Goal: Communication & Community: Answer question/provide support

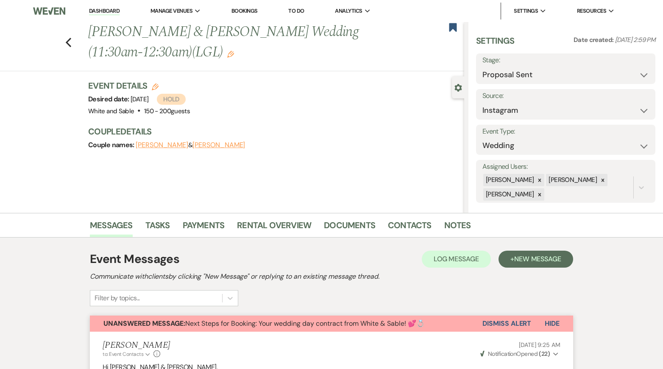
select select "6"
select select "7"
click at [68, 44] on use "button" at bounding box center [69, 42] width 6 height 9
select select "6"
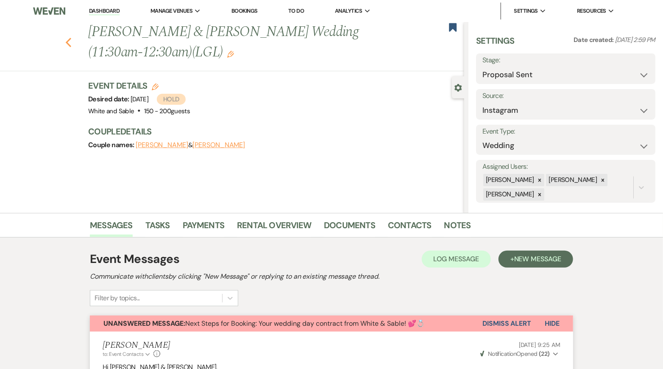
select select "6"
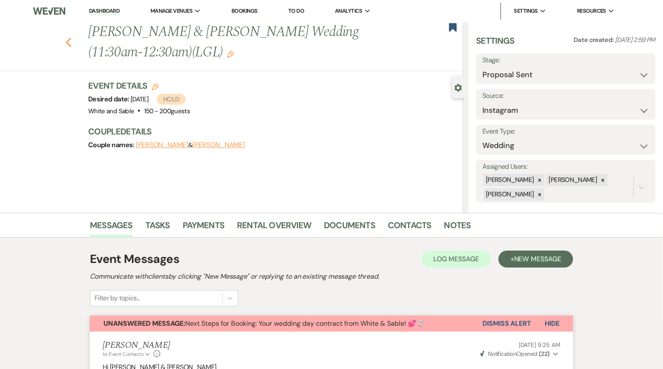
select select "6"
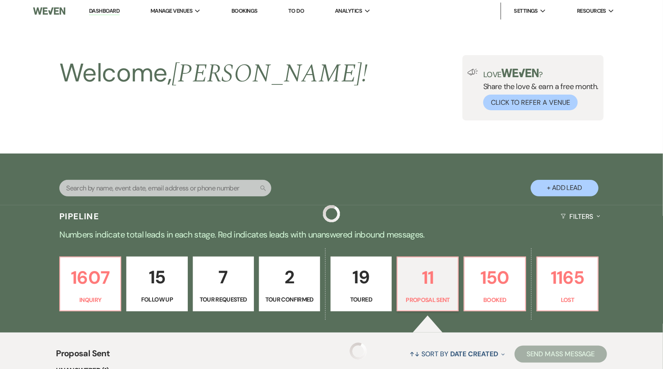
scroll to position [174, 0]
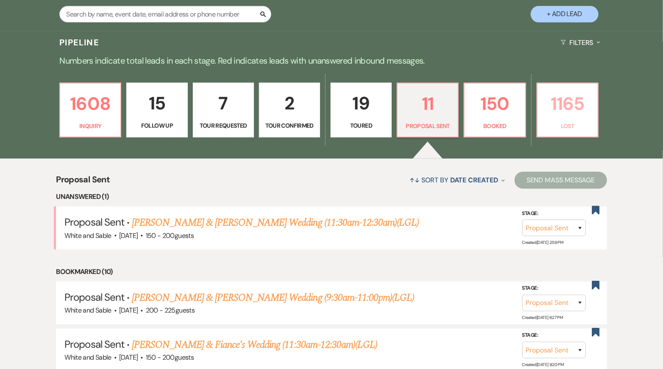
click at [575, 116] on p "1165" at bounding box center [567, 103] width 50 height 28
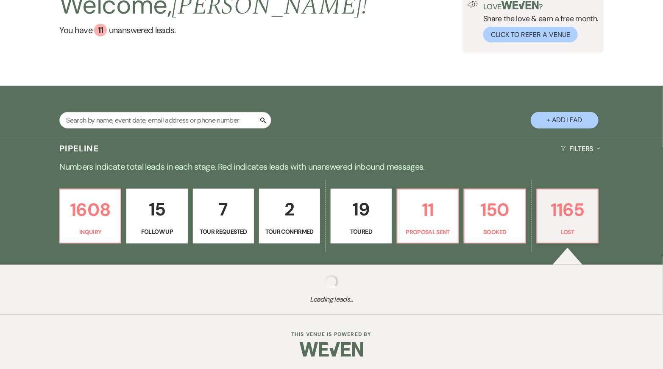
select select "8"
select select "7"
select select "8"
select select "6"
select select "8"
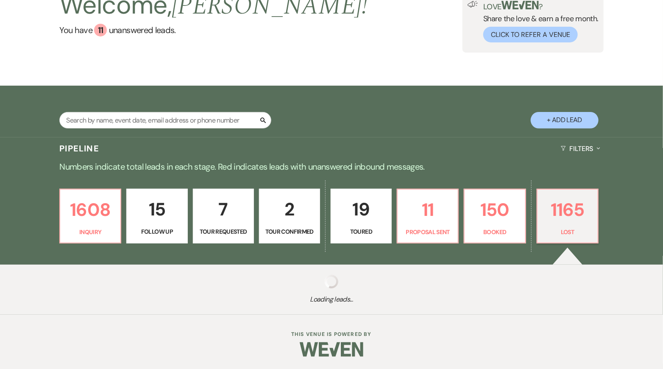
select select "6"
select select "8"
select select "1"
select select "8"
select select "6"
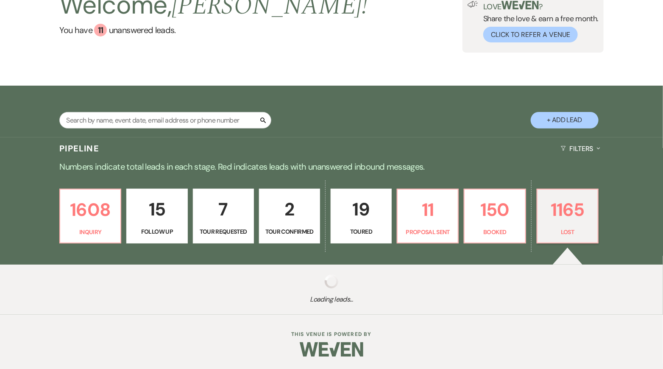
select select "8"
select select "6"
select select "8"
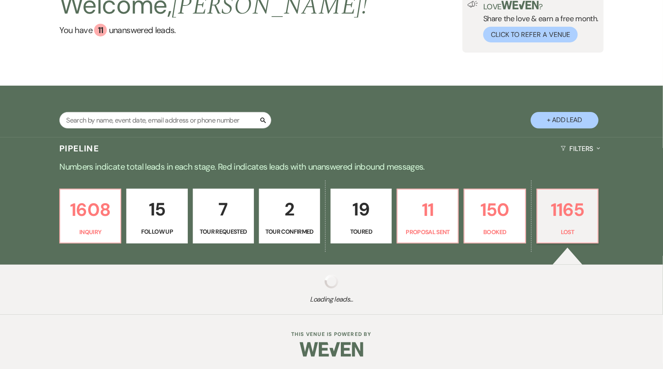
select select "1"
select select "8"
select select "6"
select select "8"
select select "7"
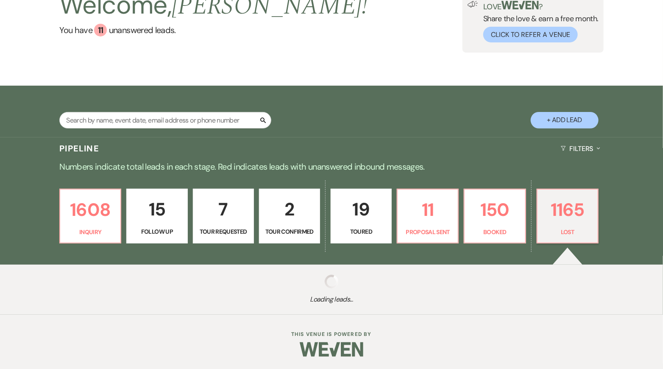
select select "8"
select select "6"
select select "8"
select select "7"
select select "8"
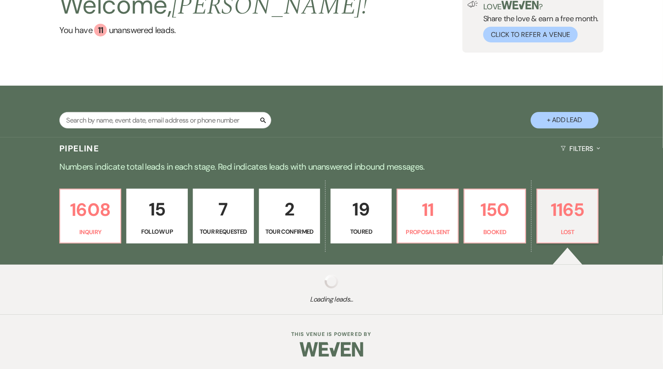
select select "5"
select select "8"
select select "6"
select select "8"
select select "6"
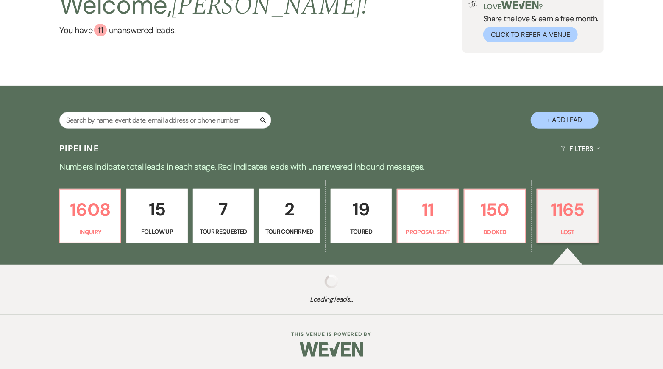
select select "8"
select select "6"
select select "8"
select select "6"
select select "8"
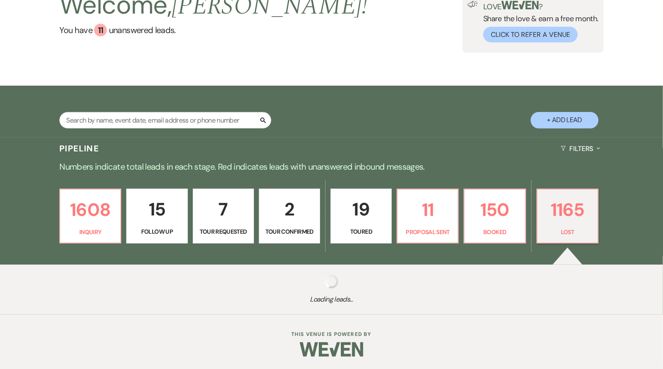
select select "5"
select select "8"
select select "5"
select select "8"
select select "7"
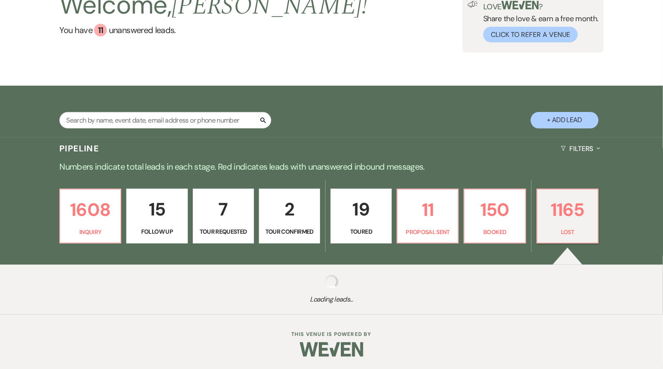
select select "8"
select select "6"
select select "8"
select select "6"
select select "8"
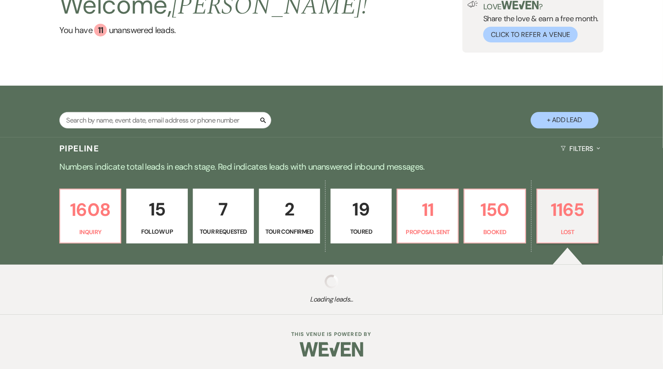
select select "6"
select select "8"
select select "1"
select select "8"
select select "6"
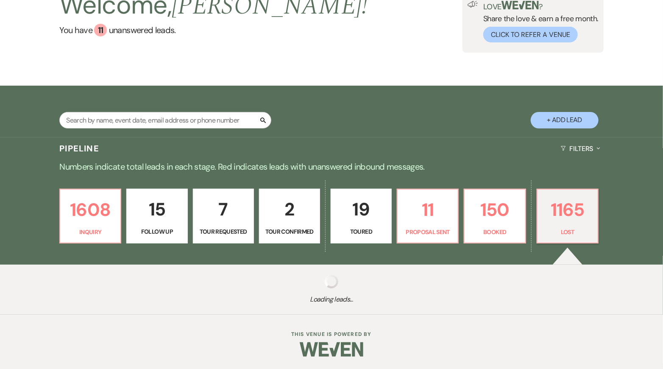
select select "8"
select select "6"
select select "8"
select select "6"
select select "8"
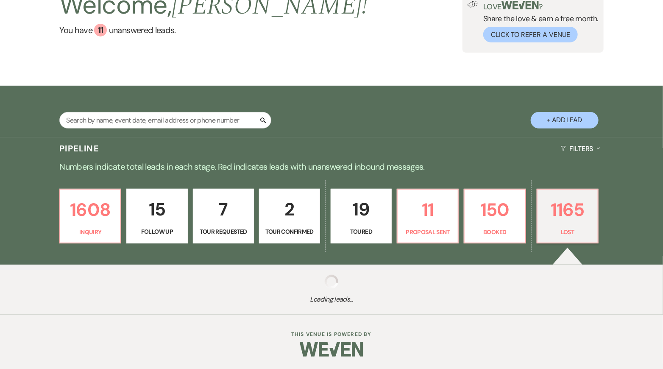
select select "7"
select select "8"
select select "6"
select select "8"
select select "6"
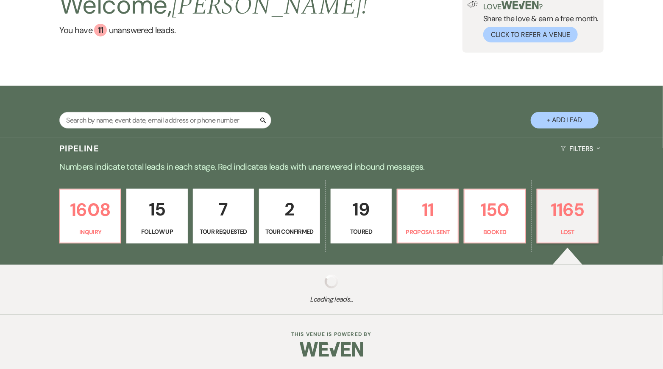
select select "8"
select select "6"
select select "8"
select select "9"
select select "8"
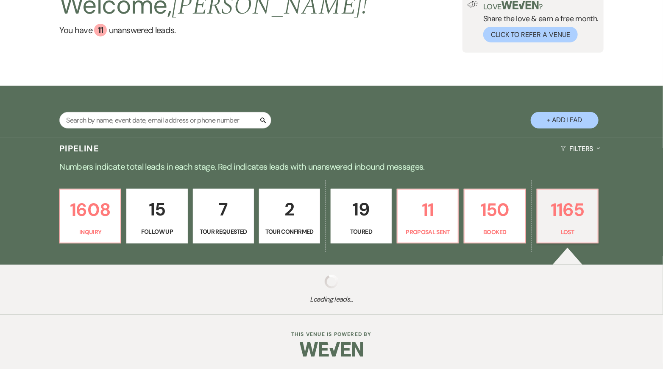
select select "6"
select select "8"
select select "10"
select select "8"
select select "6"
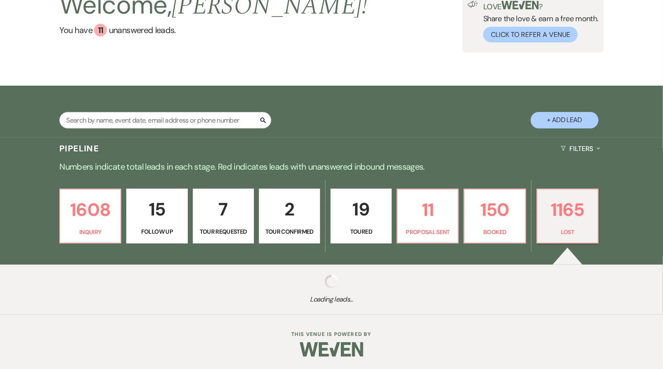
select select "8"
select select "6"
select select "8"
select select "6"
select select "8"
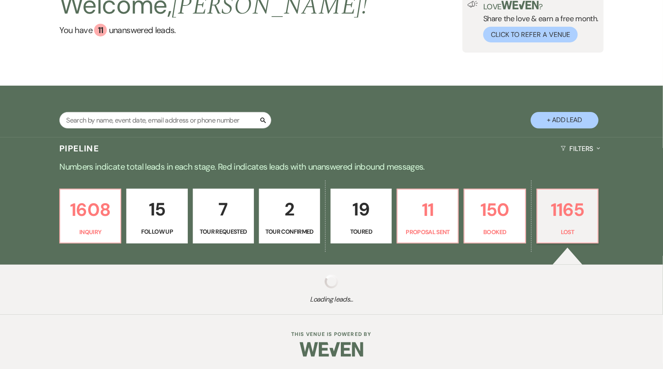
select select "6"
select select "8"
select select "6"
select select "8"
select select "6"
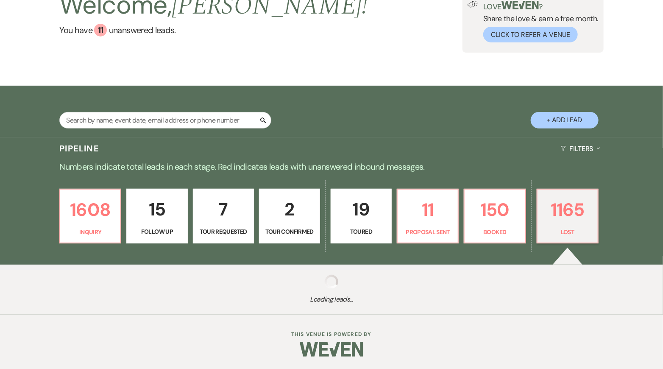
select select "8"
select select "6"
select select "8"
select select "9"
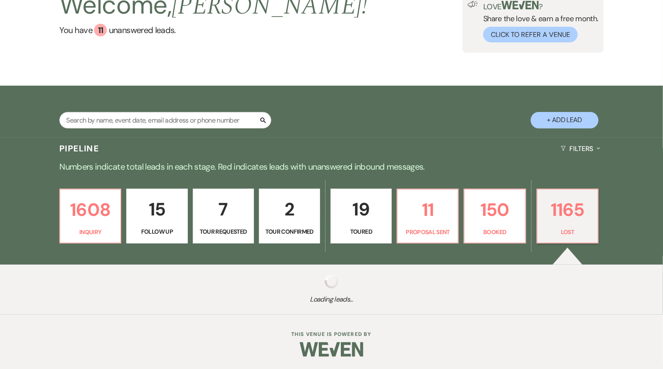
select select "8"
select select "6"
select select "8"
select select "6"
select select "8"
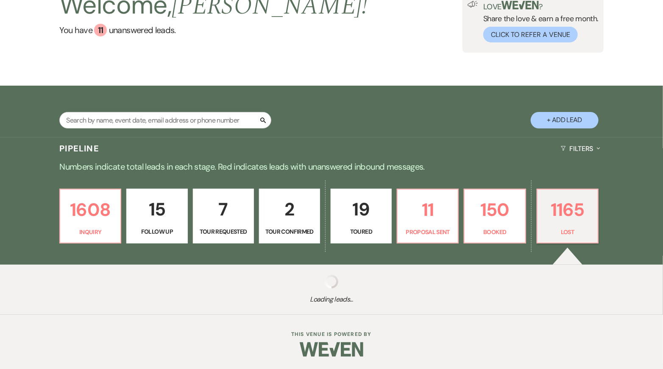
select select "7"
select select "8"
select select "6"
select select "8"
select select "9"
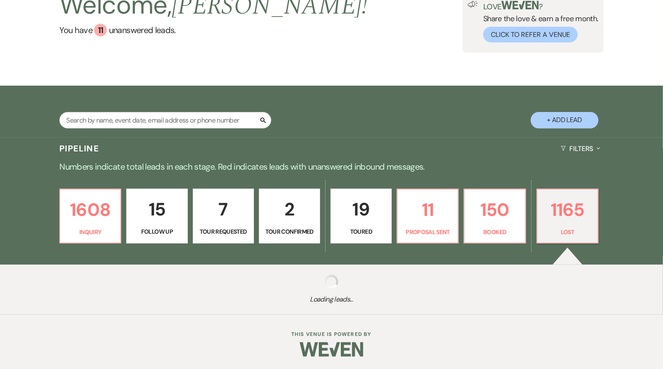
select select "8"
select select "6"
select select "8"
select select "6"
select select "8"
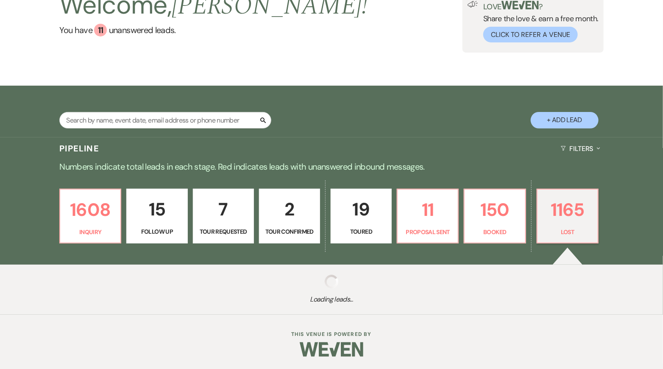
select select "6"
select select "8"
select select "6"
select select "8"
select select "6"
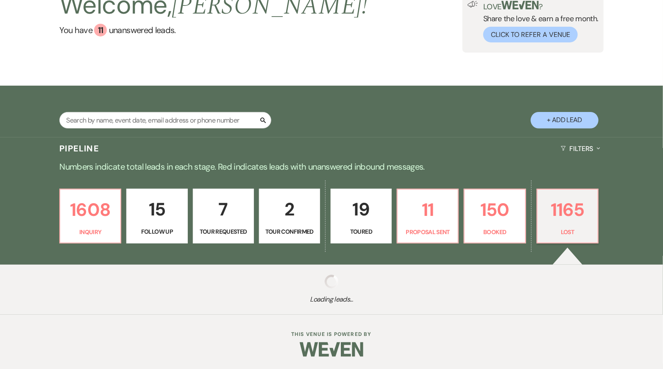
select select "8"
select select "6"
select select "8"
select select "7"
select select "8"
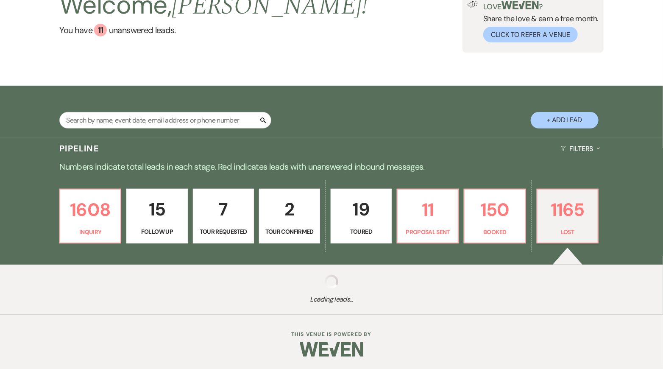
select select "6"
select select "8"
select select "5"
select select "8"
select select "6"
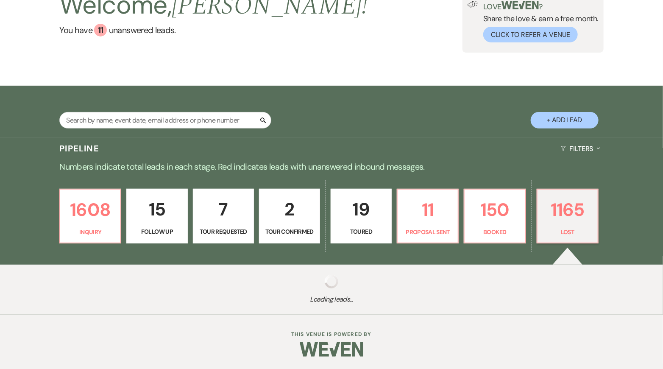
select select "8"
select select "6"
select select "8"
select select "6"
select select "8"
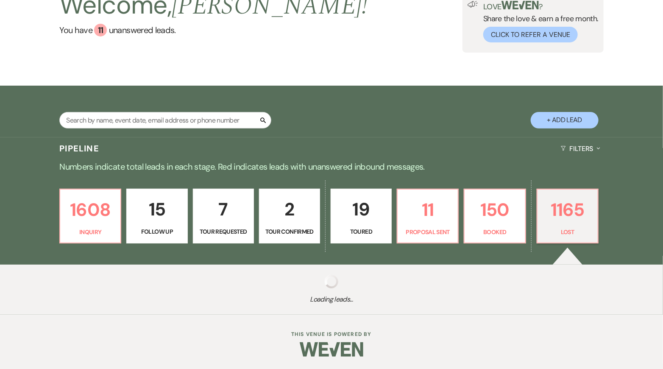
select select "5"
select select "8"
select select "6"
select select "8"
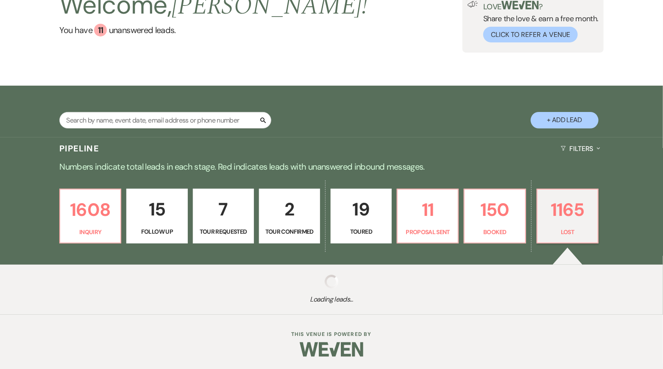
select select "8"
select select "1"
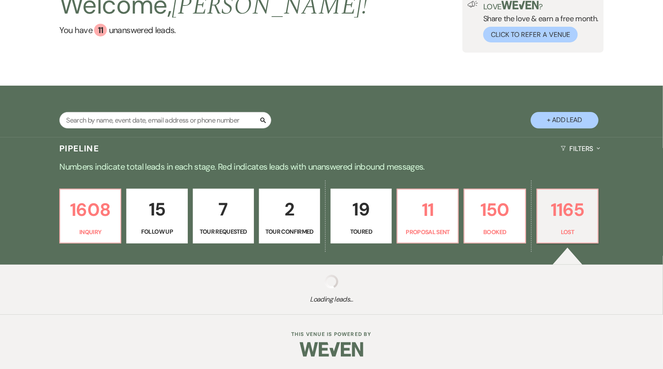
select select "8"
select select "6"
select select "8"
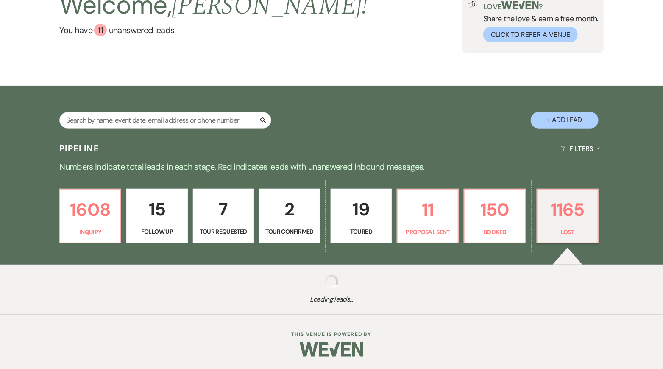
select select "8"
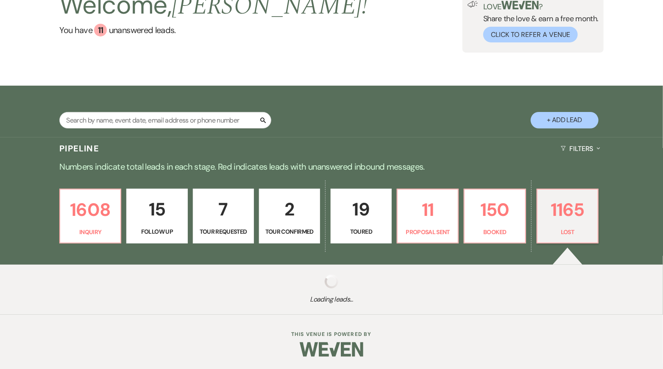
select select "8"
select select "9"
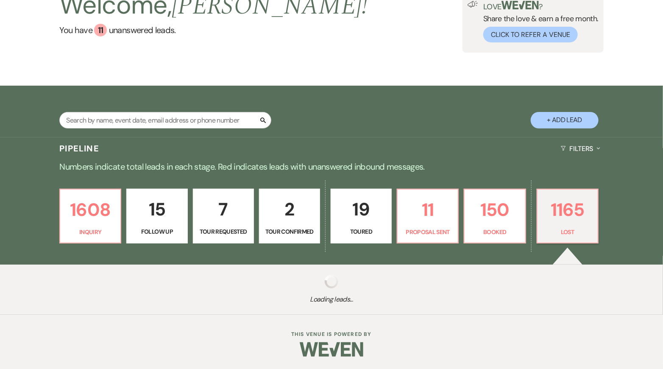
select select "8"
select select "6"
select select "8"
select select "7"
select select "8"
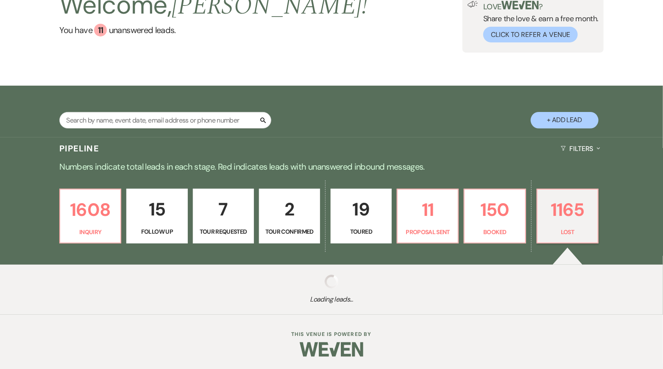
select select "6"
select select "8"
select select "6"
select select "8"
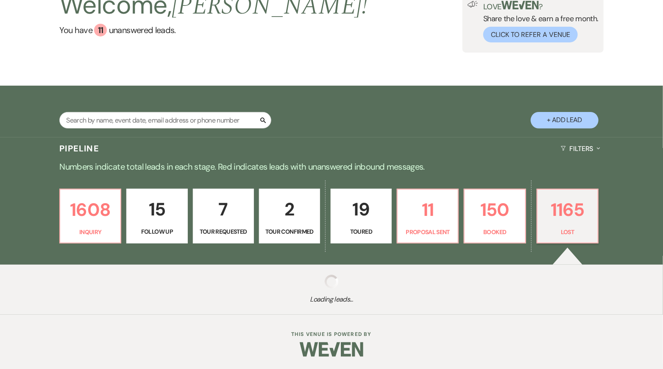
select select "8"
select select "6"
select select "8"
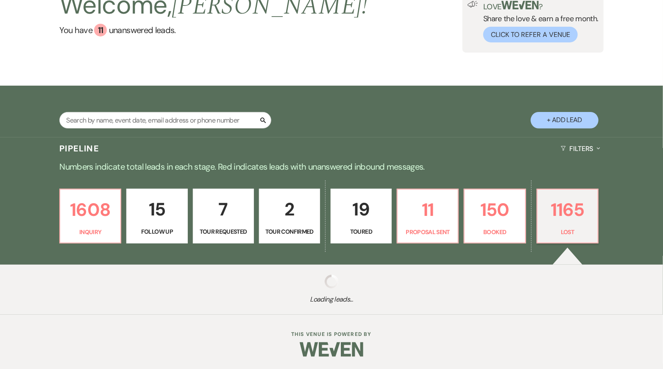
select select "6"
select select "8"
select select "9"
select select "8"
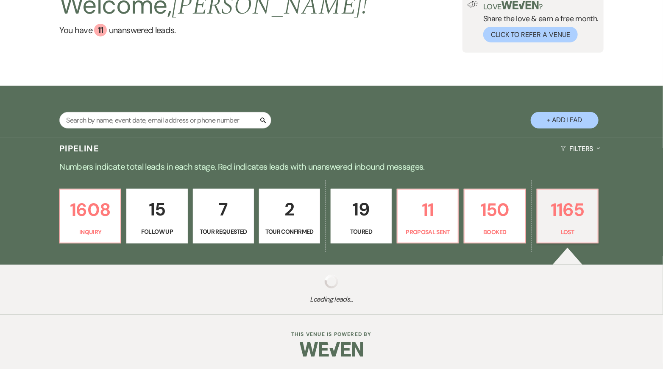
select select "8"
select select "1"
select select "8"
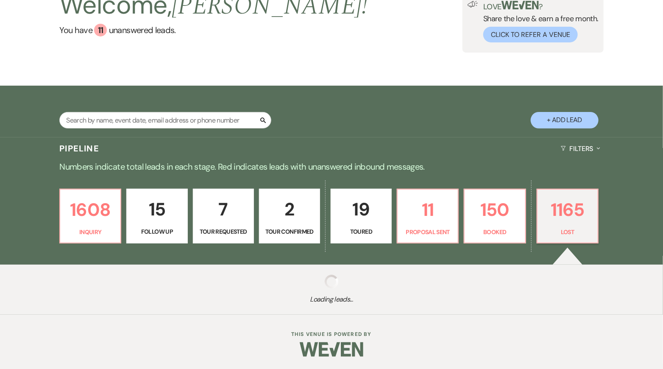
select select "10"
select select "8"
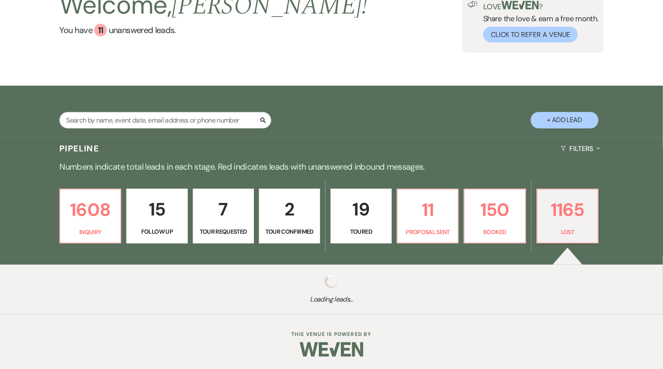
select select "8"
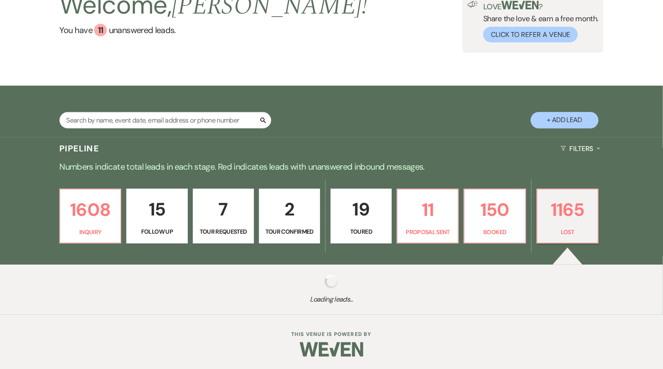
select select "8"
select select "7"
select select "8"
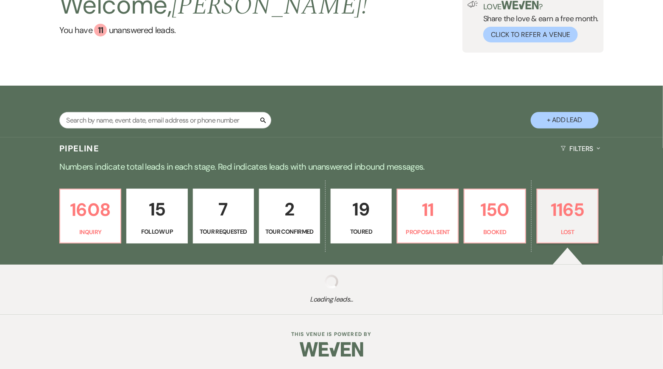
select select "8"
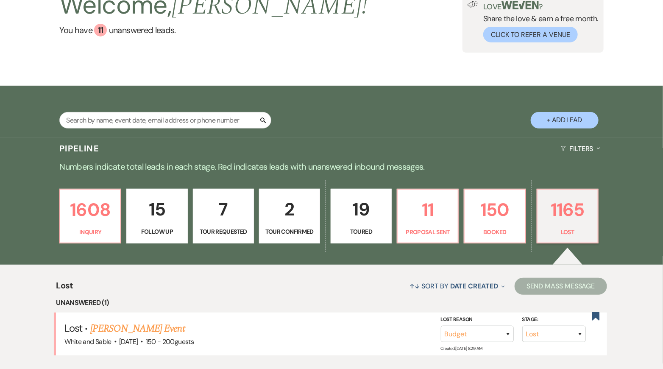
scroll to position [174, 0]
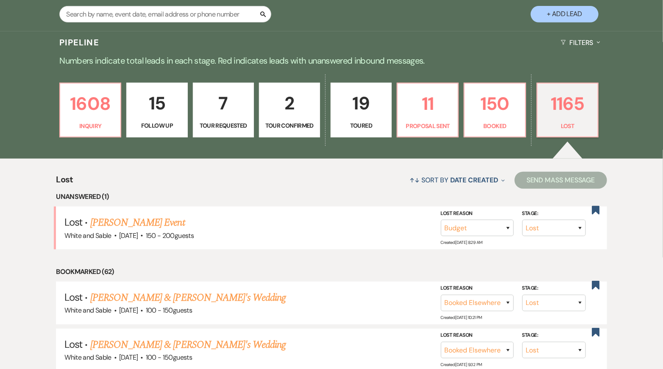
drag, startPoint x: 163, startPoint y: 217, endPoint x: 381, endPoint y: 251, distance: 220.7
click at [163, 217] on link "[PERSON_NAME] Event" at bounding box center [137, 222] width 94 height 15
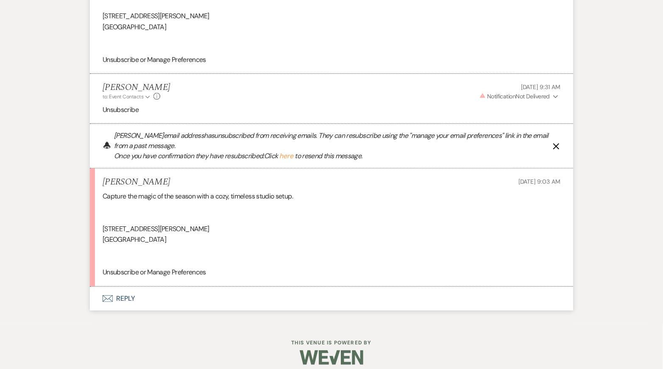
scroll to position [1593, 0]
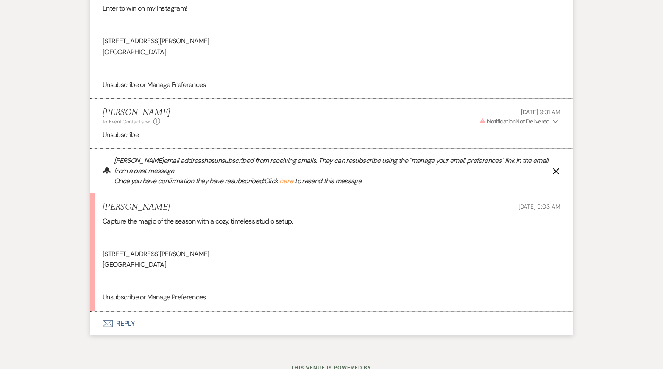
click at [558, 169] on icon "X" at bounding box center [555, 171] width 7 height 7
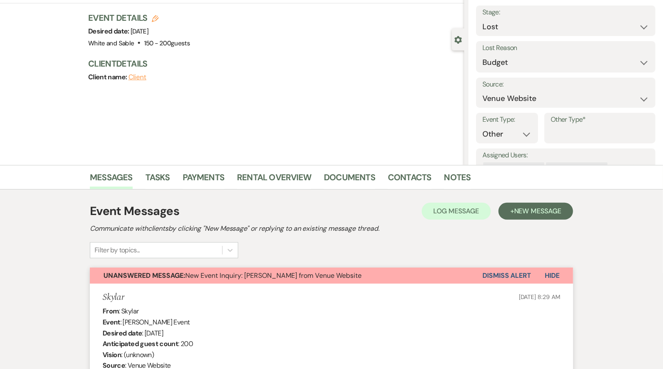
scroll to position [0, 0]
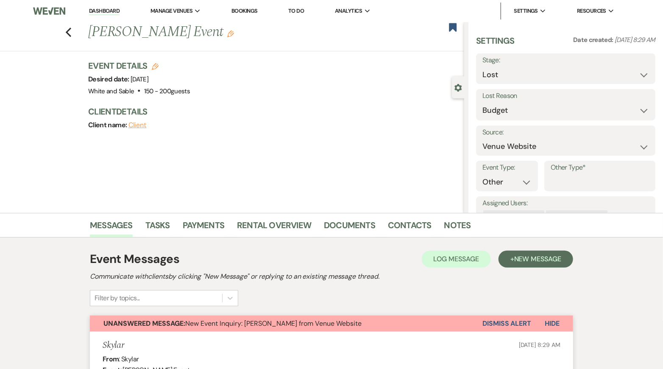
click at [507, 321] on button "Dismiss Alert" at bounding box center [506, 323] width 49 height 16
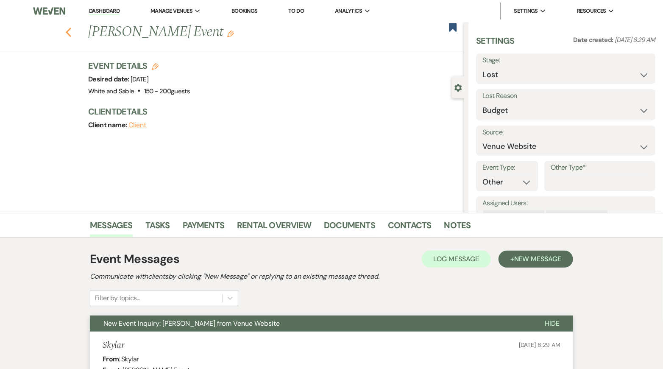
click at [71, 33] on icon "Previous" at bounding box center [68, 32] width 6 height 10
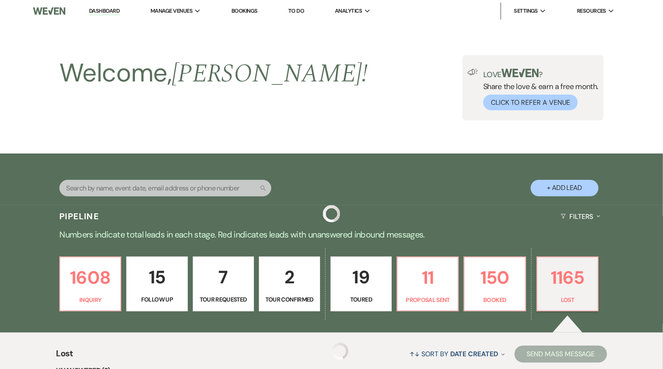
scroll to position [174, 0]
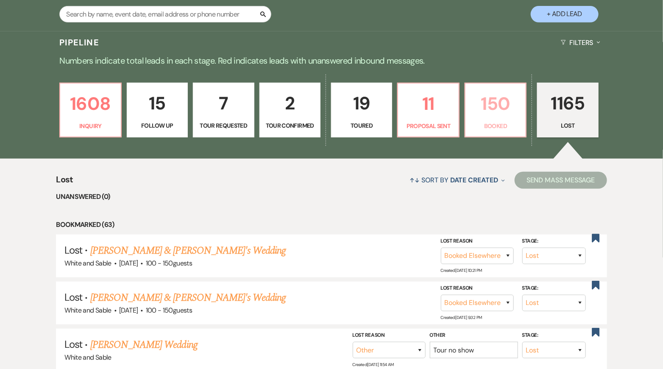
click at [487, 117] on p "150" at bounding box center [495, 103] width 50 height 28
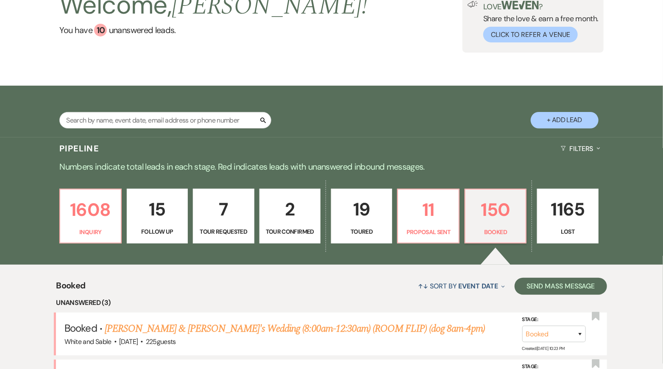
scroll to position [174, 0]
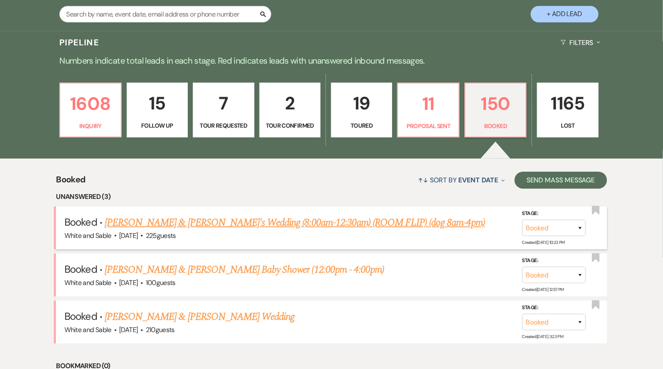
click at [211, 222] on link "[PERSON_NAME] & [PERSON_NAME]'s Wedding (8:00am-12:30am) (ROOM FLIP) (dog 8am-4…" at bounding box center [295, 222] width 380 height 15
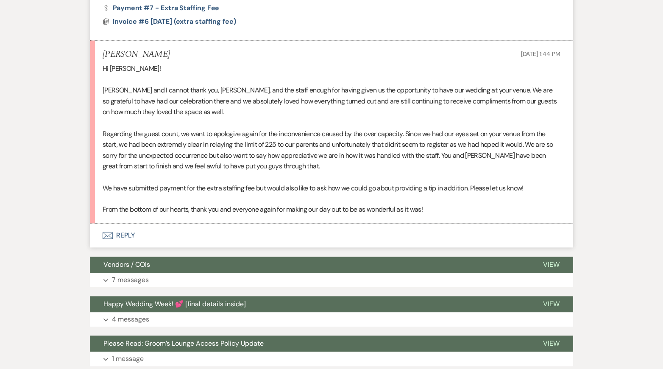
scroll to position [544, 0]
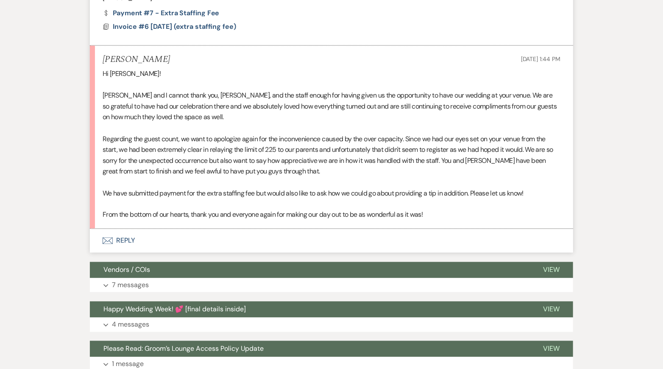
click at [129, 239] on button "Envelope Reply" at bounding box center [331, 241] width 483 height 24
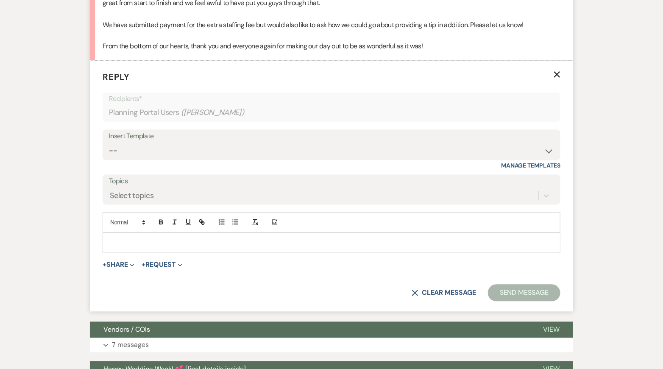
click at [148, 241] on p at bounding box center [331, 242] width 444 height 9
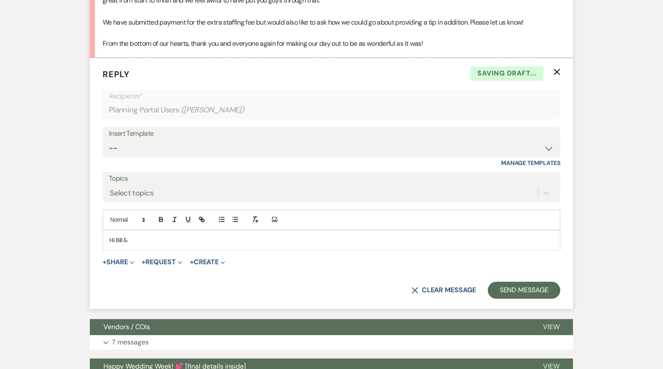
scroll to position [831, 0]
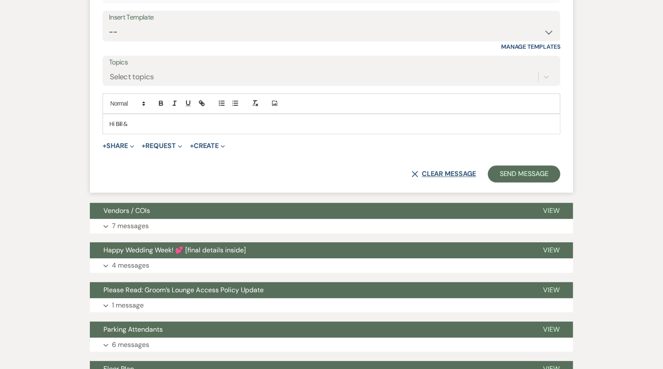
click at [434, 170] on button "X Clear message" at bounding box center [443, 173] width 64 height 7
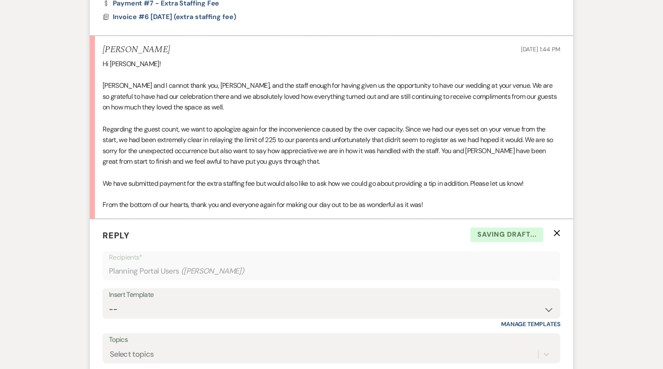
scroll to position [568, 0]
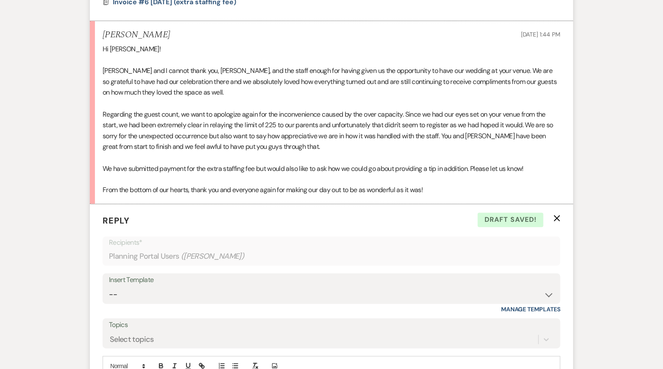
click at [556, 222] on p "Reply X Draft saved!" at bounding box center [332, 220] width 458 height 13
click at [556, 218] on icon "X" at bounding box center [556, 218] width 7 height 7
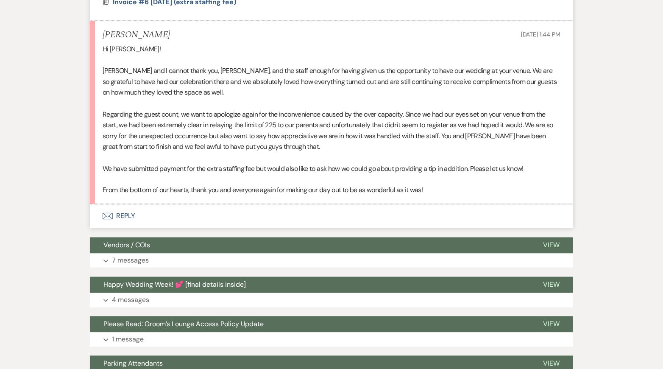
click at [126, 219] on button "Envelope Reply" at bounding box center [331, 216] width 483 height 24
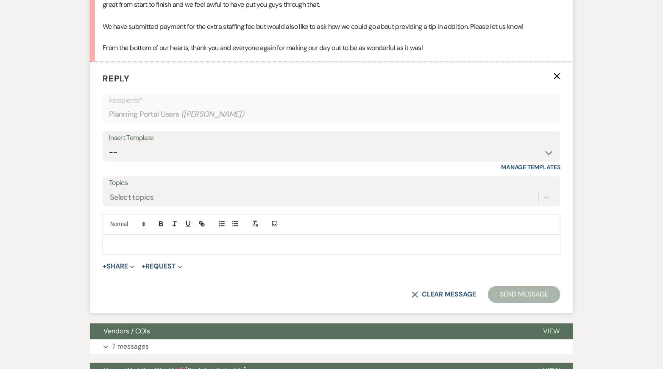
scroll to position [712, 0]
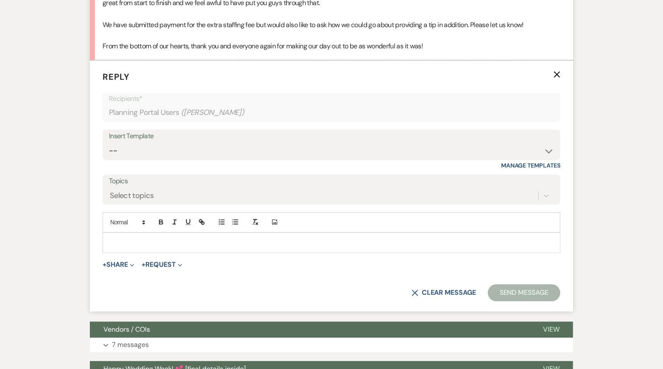
click at [136, 239] on p at bounding box center [331, 242] width 444 height 9
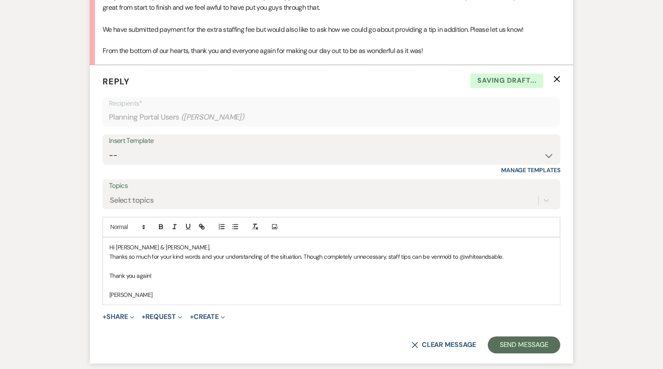
scroll to position [708, 0]
click at [521, 338] on button "Send Message" at bounding box center [524, 344] width 72 height 17
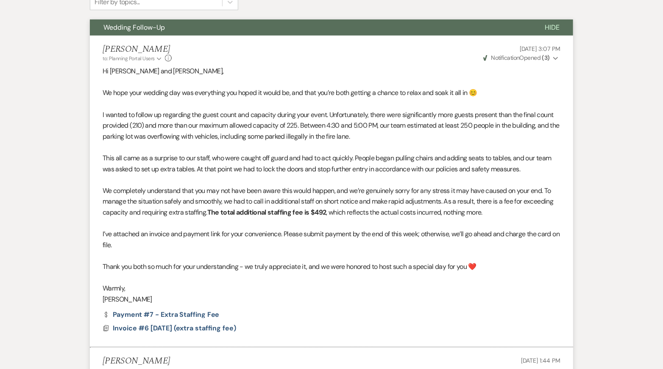
scroll to position [0, 0]
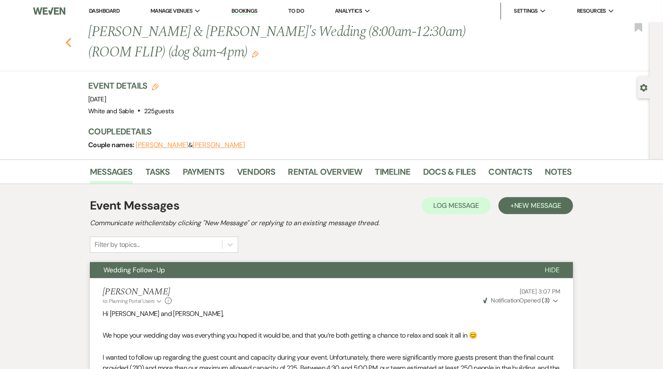
click at [69, 42] on icon "Previous" at bounding box center [68, 42] width 6 height 10
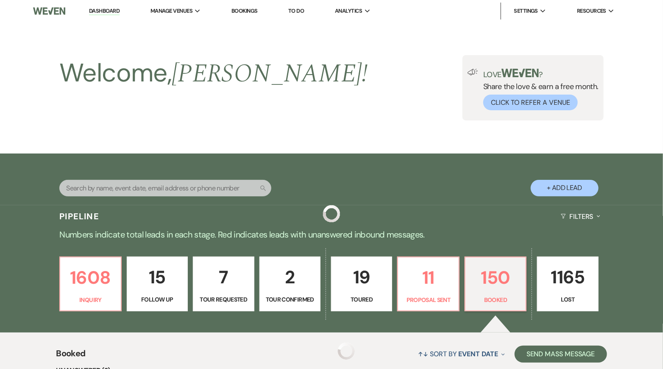
scroll to position [174, 0]
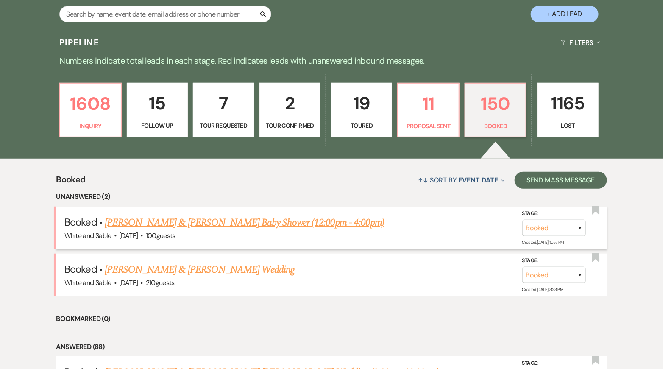
click at [263, 228] on link "[PERSON_NAME] & [PERSON_NAME] Baby Shower (12:00pm - 4:00pm)" at bounding box center [244, 222] width 279 height 15
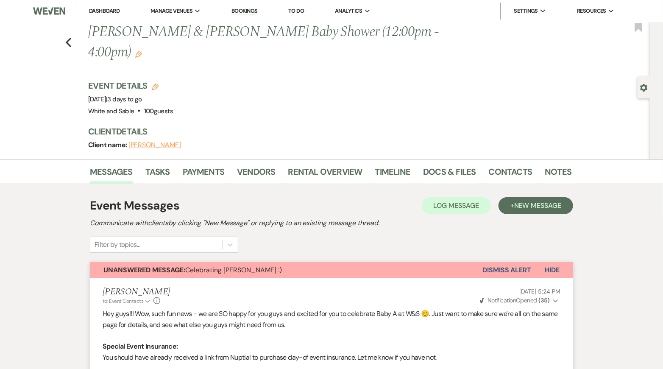
click at [480, 262] on button "Unanswered Message: Celebrating Baby [PERSON_NAME] :)" at bounding box center [286, 270] width 392 height 16
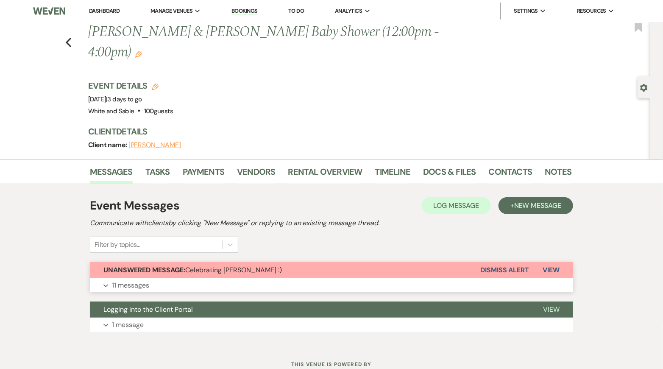
click at [492, 262] on button "Dismiss Alert" at bounding box center [504, 270] width 49 height 16
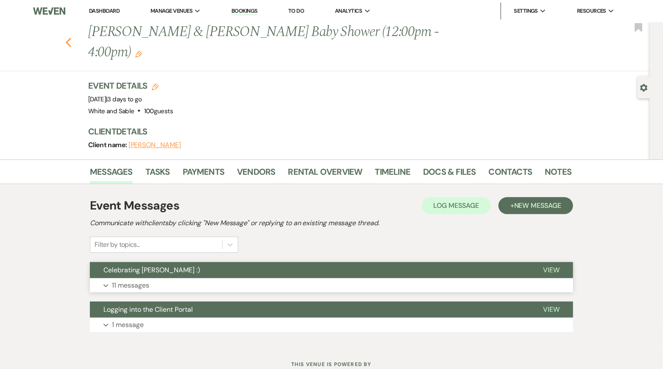
click at [68, 37] on icon "Previous" at bounding box center [68, 42] width 6 height 10
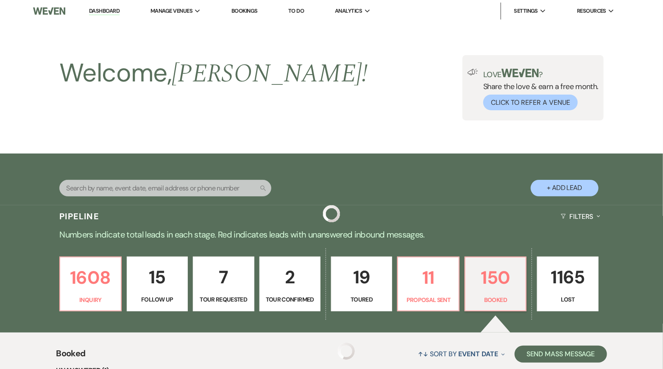
scroll to position [174, 0]
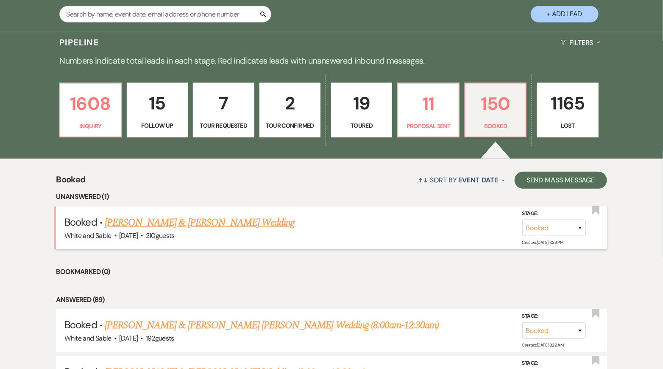
click at [252, 217] on link "[PERSON_NAME] & [PERSON_NAME] Wedding" at bounding box center [200, 222] width 190 height 15
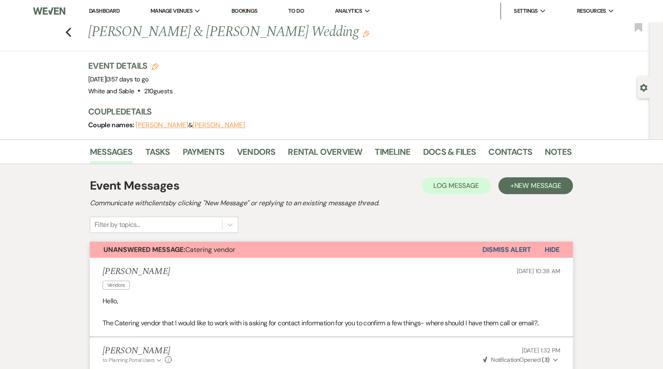
click at [497, 246] on button "Dismiss Alert" at bounding box center [506, 249] width 49 height 16
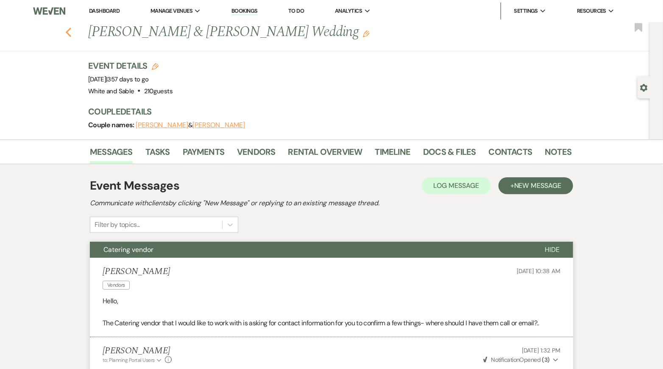
click at [69, 32] on icon "Previous" at bounding box center [68, 32] width 6 height 10
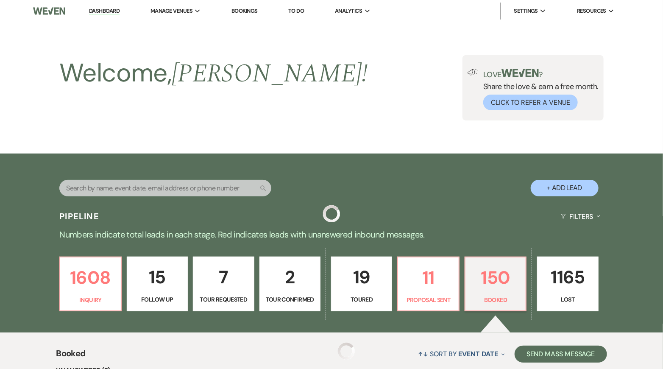
scroll to position [174, 0]
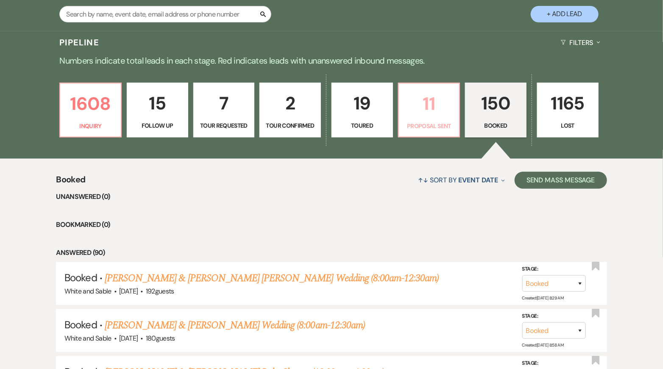
click at [434, 108] on p "11" at bounding box center [429, 103] width 50 height 28
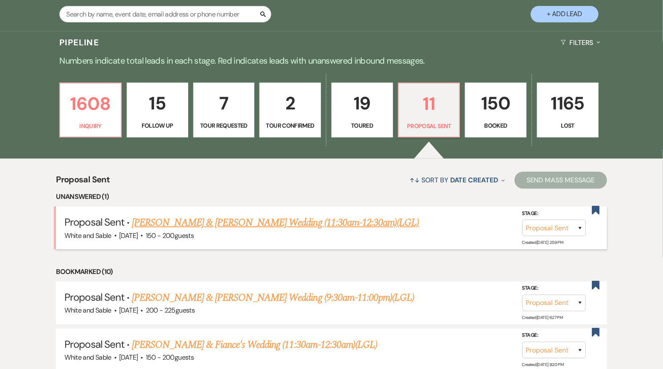
click at [310, 227] on link "[PERSON_NAME] & [PERSON_NAME] Wedding (11:30am-12:30am)(LGL)" at bounding box center [275, 222] width 287 height 15
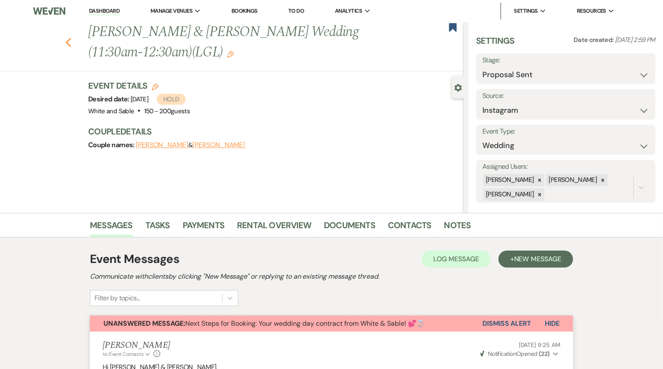
click at [67, 42] on use "button" at bounding box center [69, 42] width 6 height 9
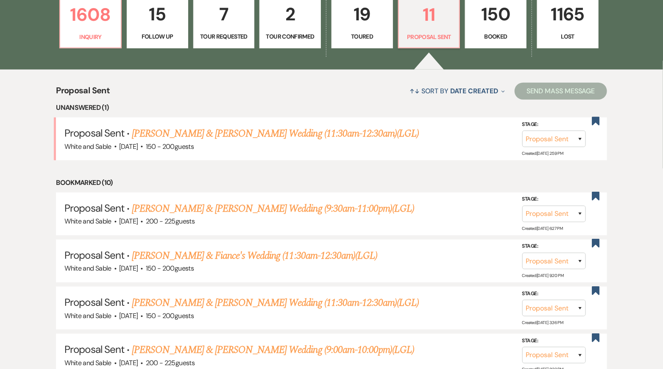
scroll to position [261, 0]
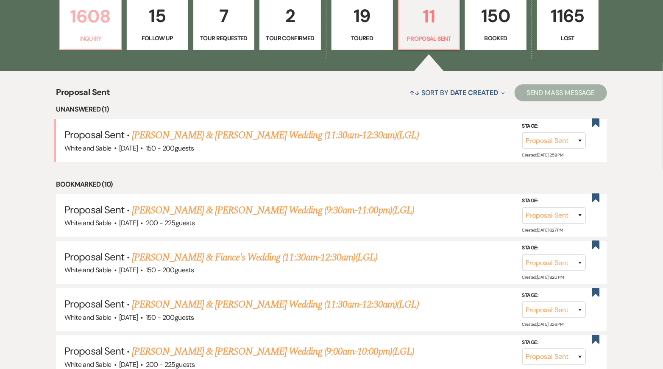
click at [87, 37] on p "Inquiry" at bounding box center [90, 38] width 50 height 9
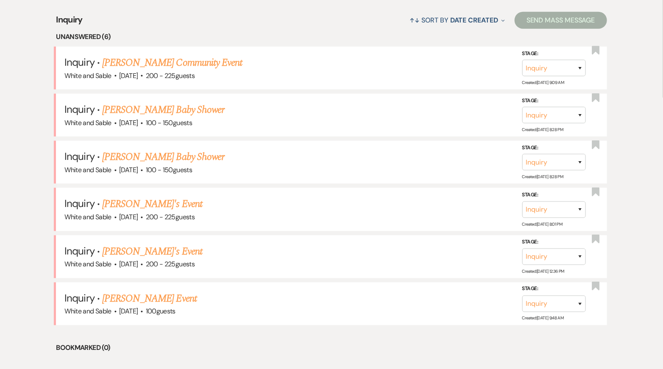
scroll to position [352, 0]
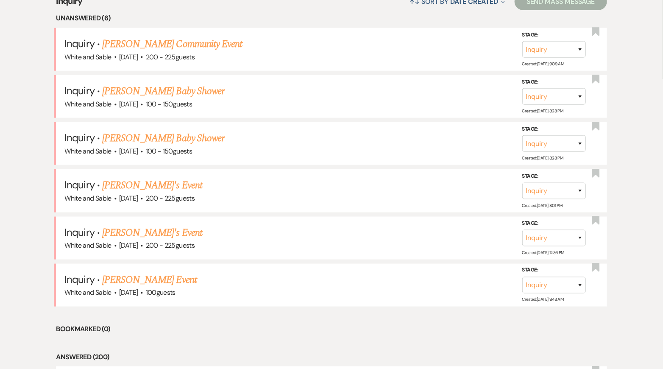
click at [157, 278] on link "[PERSON_NAME] Event" at bounding box center [149, 279] width 94 height 15
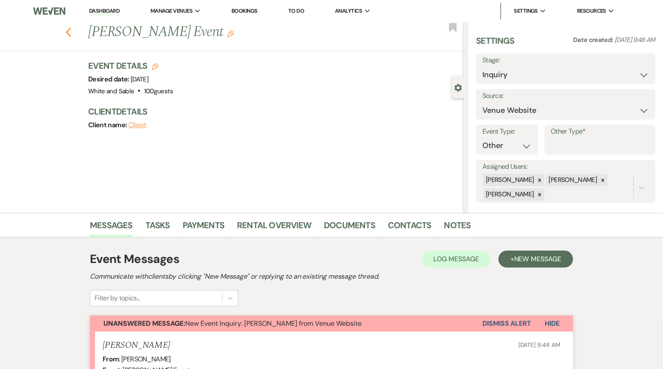
click at [67, 31] on use "button" at bounding box center [69, 32] width 6 height 9
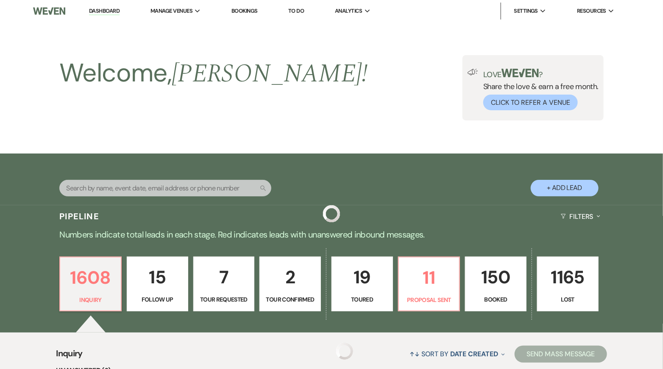
scroll to position [352, 0]
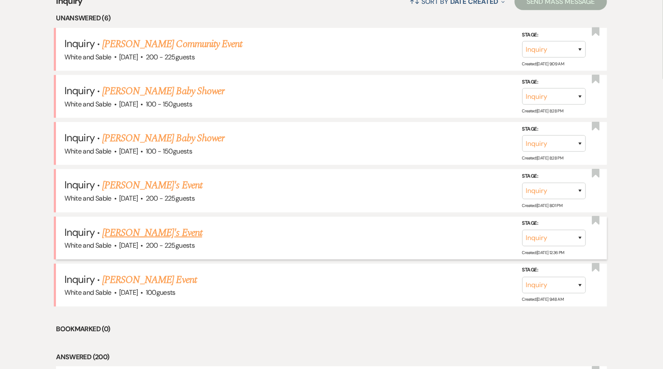
click at [154, 233] on link "[PERSON_NAME]'s Event" at bounding box center [152, 232] width 100 height 15
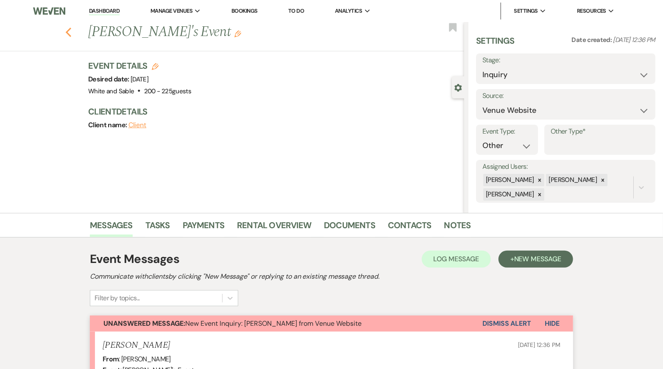
click at [67, 33] on use "button" at bounding box center [69, 32] width 6 height 9
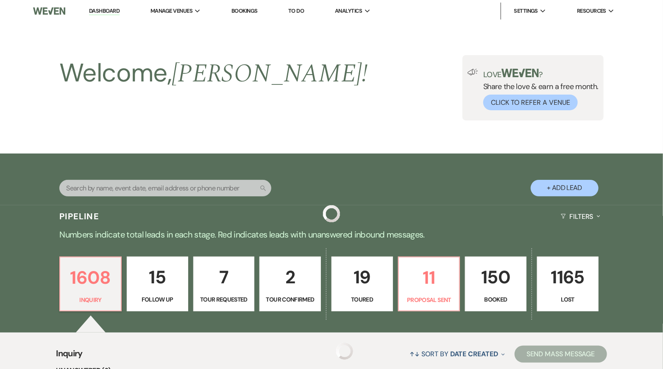
scroll to position [352, 0]
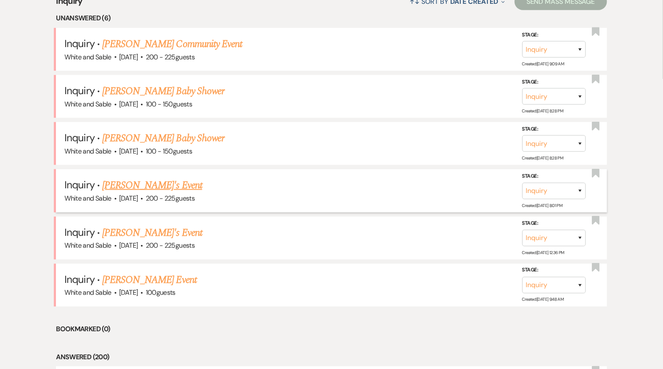
click at [144, 186] on link "[PERSON_NAME]'s Event" at bounding box center [152, 185] width 100 height 15
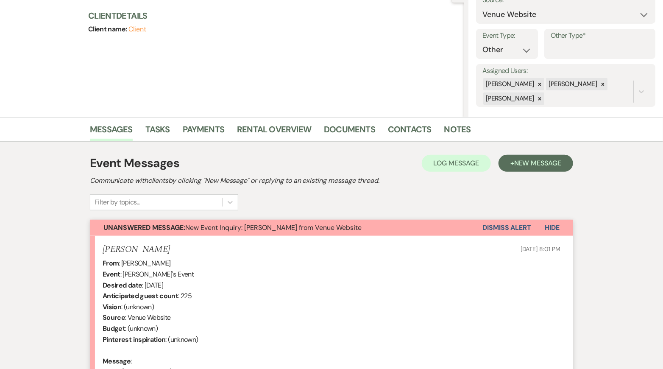
scroll to position [92, 0]
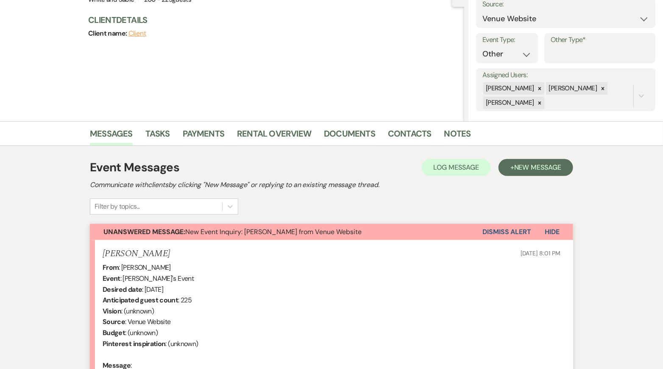
click at [489, 236] on button "Dismiss Alert" at bounding box center [506, 232] width 49 height 16
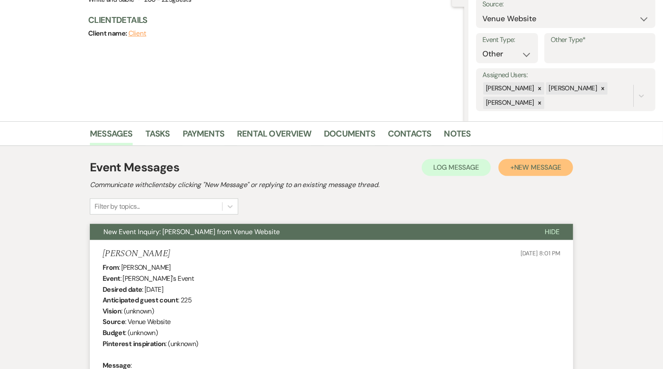
click at [547, 173] on button "+ New Message" at bounding box center [535, 167] width 75 height 17
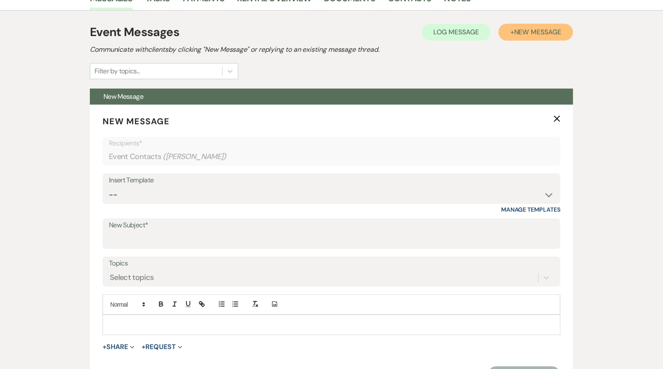
scroll to position [235, 0]
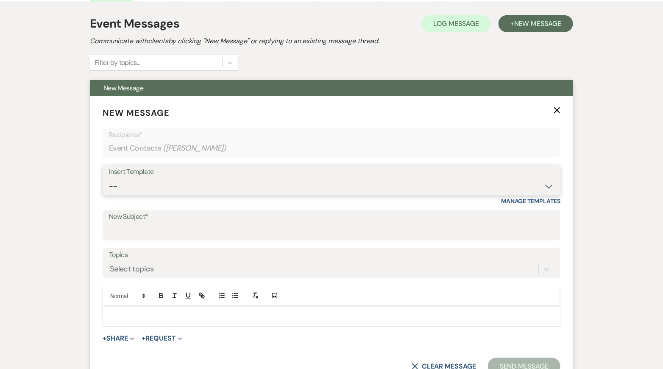
click at [279, 182] on select "-- Inquiry Response (Venue Guide) Schedule - Venue Tour Appt Confirmation Sched…" at bounding box center [331, 186] width 445 height 17
click at [109, 178] on select "-- Inquiry Response (Venue Guide) Schedule - Venue Tour Appt Confirmation Sched…" at bounding box center [331, 186] width 445 height 17
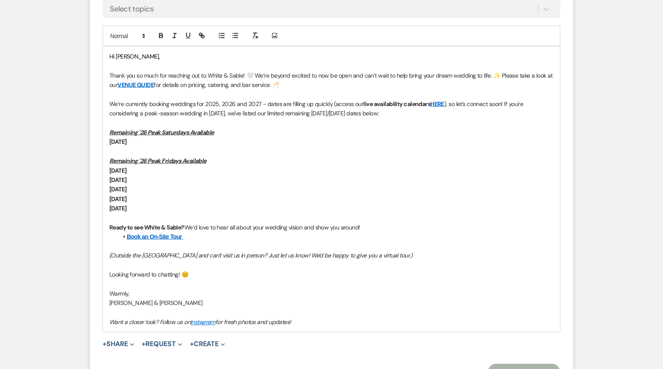
scroll to position [541, 0]
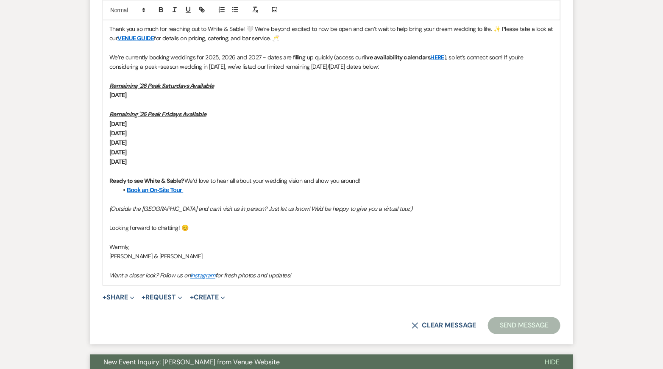
click at [240, 226] on p "Looking forward to chatting! 😊" at bounding box center [331, 227] width 444 height 9
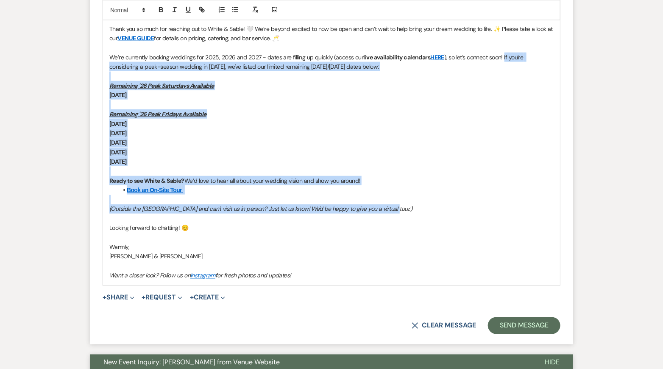
drag, startPoint x: 406, startPoint y: 208, endPoint x: 502, endPoint y: 53, distance: 182.1
click at [502, 53] on div "Hi [PERSON_NAME], Thank you so much for reaching out to [PERSON_NAME] & Sable! …" at bounding box center [331, 142] width 457 height 285
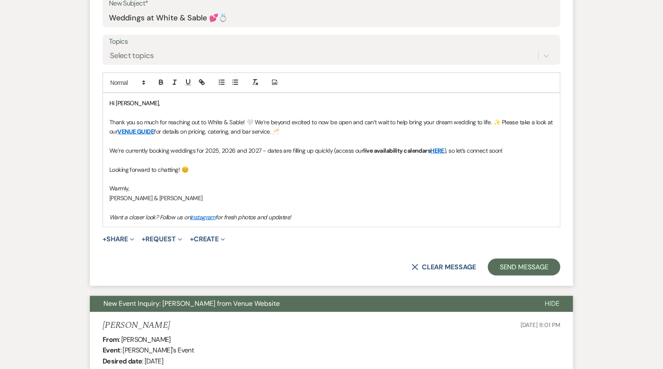
scroll to position [447, 0]
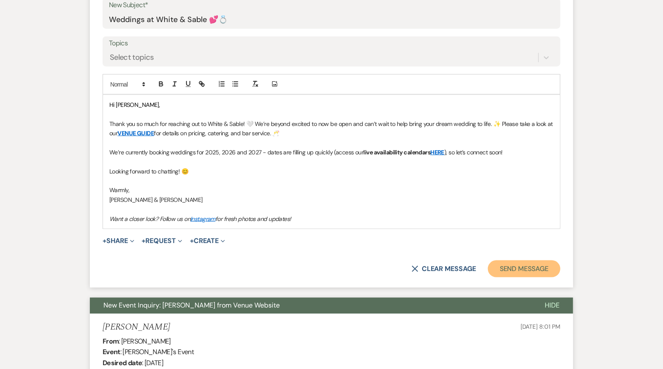
click at [532, 270] on button "Send Message" at bounding box center [524, 268] width 72 height 17
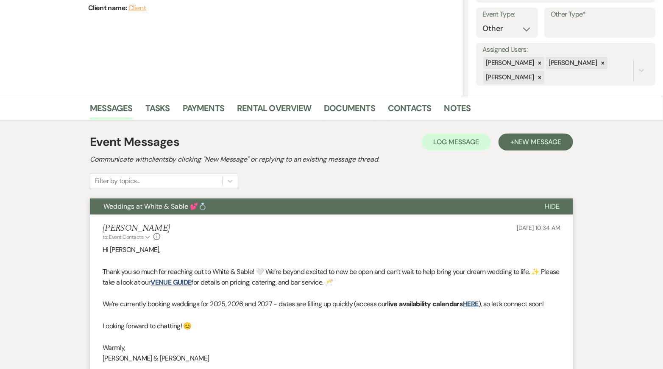
scroll to position [0, 0]
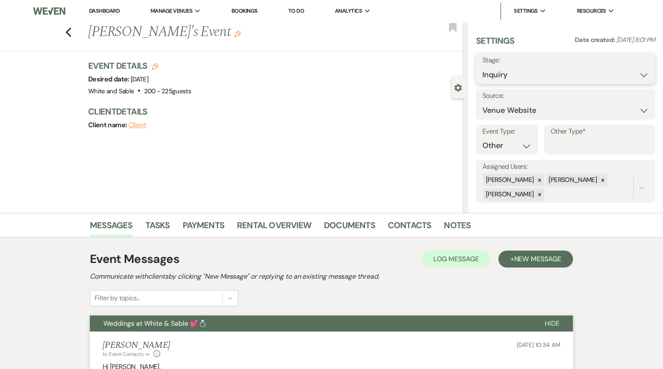
click at [525, 72] on select "Inquiry Follow Up Tour Requested Tour Confirmed Toured Proposal Sent Booked Lost" at bounding box center [565, 75] width 167 height 17
click at [482, 67] on select "Inquiry Follow Up Tour Requested Tour Confirmed Toured Proposal Sent Booked Lost" at bounding box center [565, 75] width 167 height 17
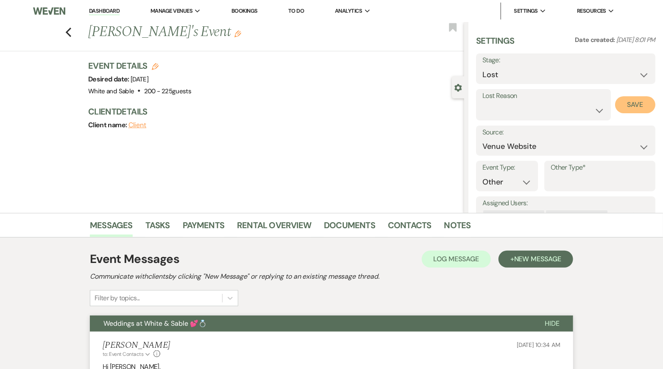
click at [630, 103] on button "Save" at bounding box center [635, 104] width 40 height 17
click at [70, 28] on use "button" at bounding box center [69, 32] width 6 height 9
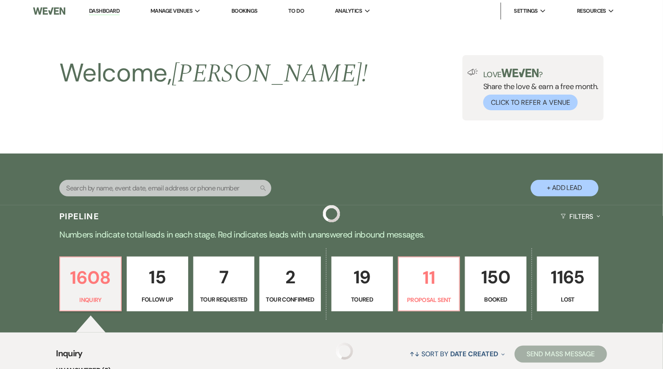
scroll to position [352, 0]
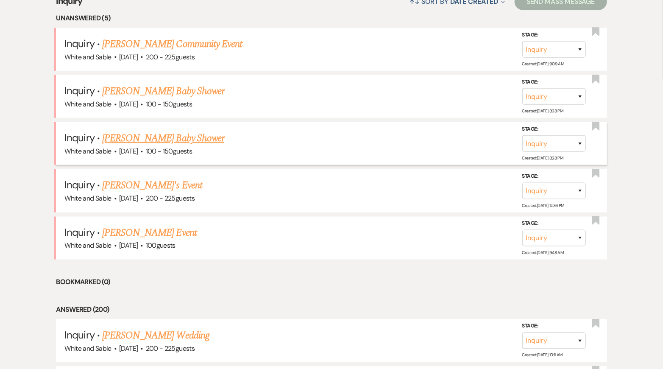
click at [152, 139] on link "[PERSON_NAME] Baby Shower" at bounding box center [163, 137] width 122 height 15
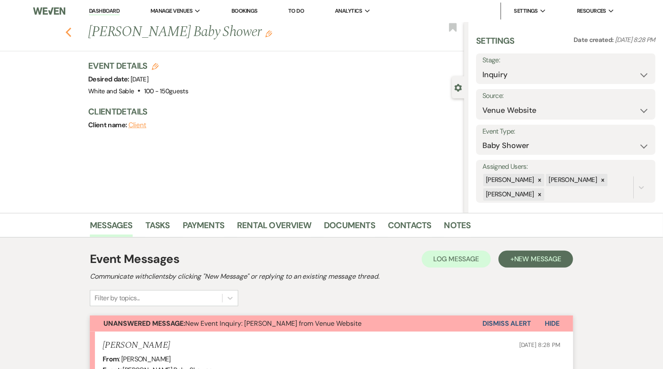
click at [69, 32] on icon "Previous" at bounding box center [68, 32] width 6 height 10
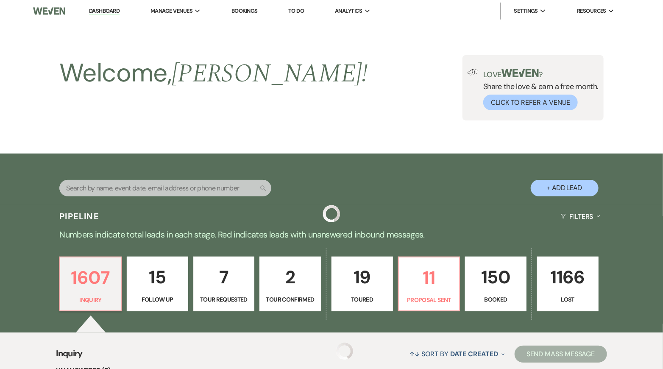
scroll to position [352, 0]
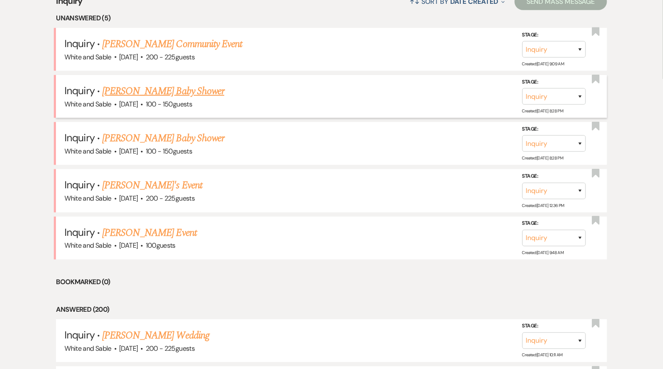
click at [192, 94] on link "[PERSON_NAME] Baby Shower" at bounding box center [163, 90] width 122 height 15
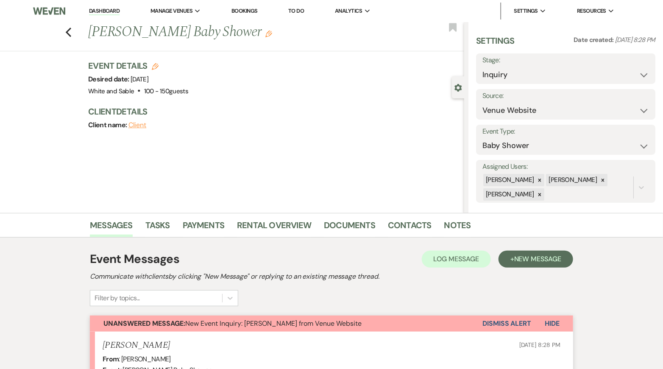
click at [489, 317] on button "Dismiss Alert" at bounding box center [506, 323] width 49 height 16
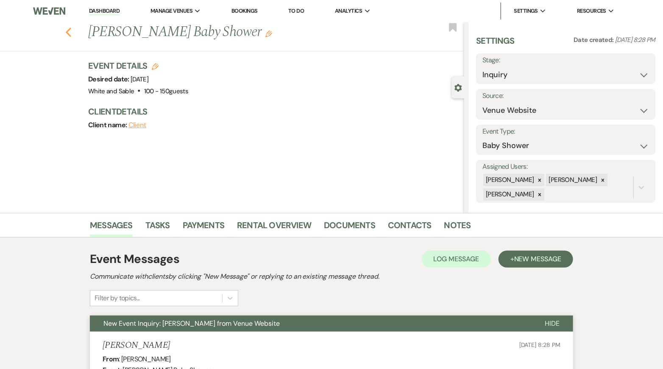
click at [70, 30] on icon "Previous" at bounding box center [68, 32] width 6 height 10
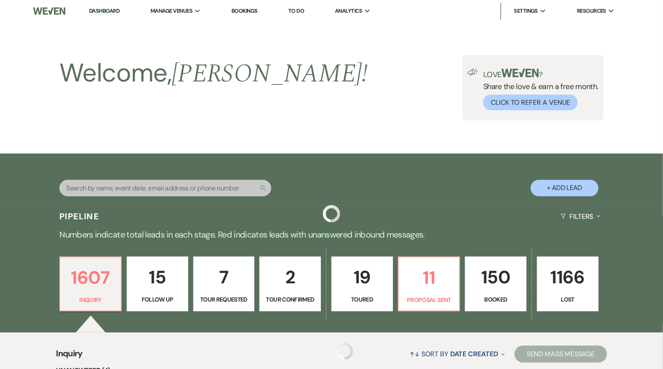
scroll to position [352, 0]
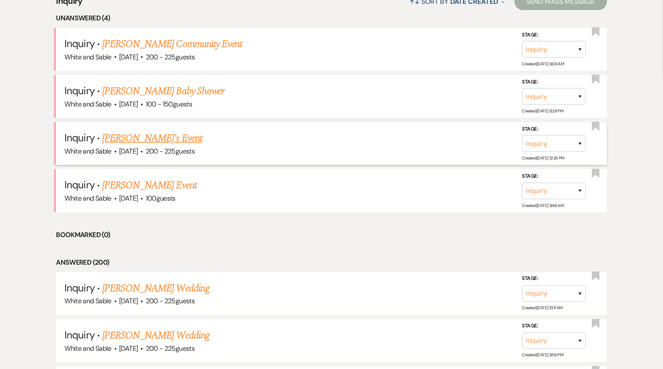
click at [122, 137] on link "[PERSON_NAME]'s Event" at bounding box center [152, 137] width 100 height 15
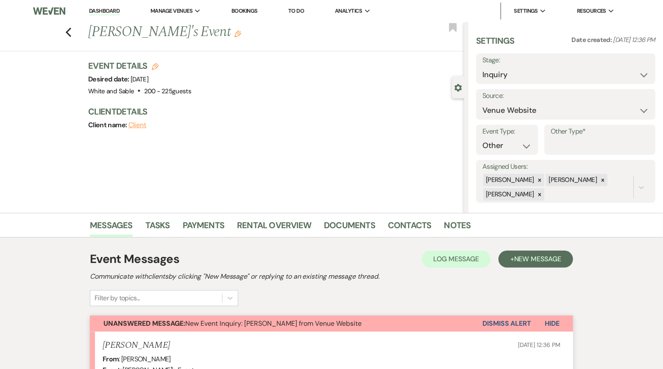
click at [490, 318] on button "Dismiss Alert" at bounding box center [506, 323] width 49 height 16
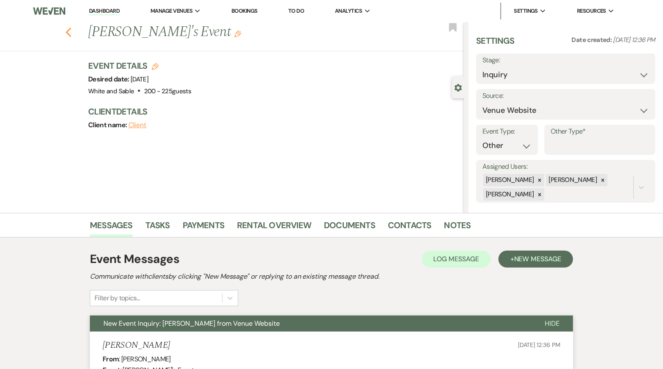
click at [69, 31] on icon "Previous" at bounding box center [68, 32] width 6 height 10
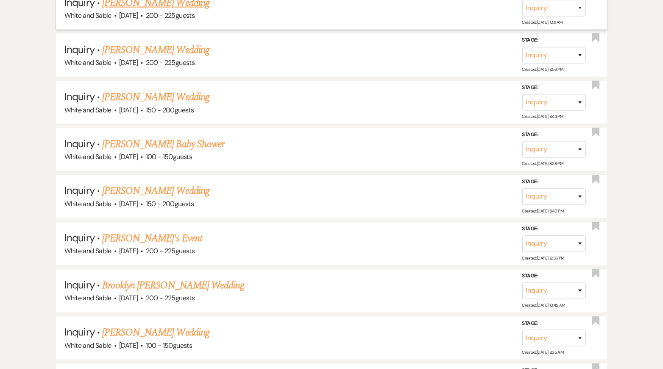
scroll to position [602, 0]
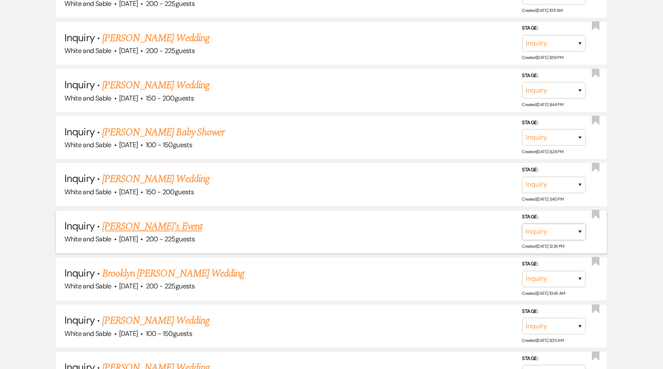
click at [559, 231] on select "Inquiry Follow Up Tour Requested Tour Confirmed Toured Proposal Sent Booked Lost" at bounding box center [554, 232] width 64 height 17
click at [522, 224] on select "Inquiry Follow Up Tour Requested Tour Confirmed Toured Proposal Sent Booked Lost" at bounding box center [554, 232] width 64 height 17
click at [567, 225] on button "Save" at bounding box center [568, 231] width 42 height 17
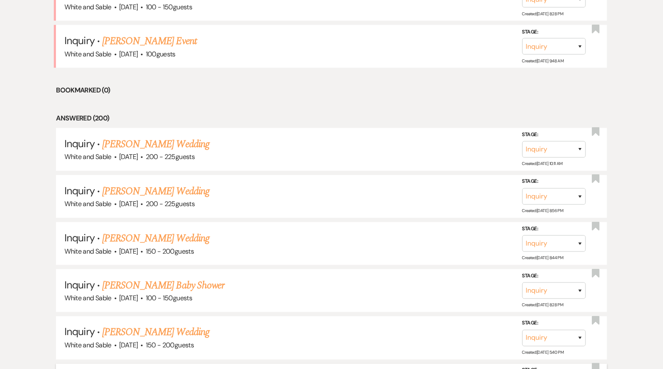
scroll to position [453, 0]
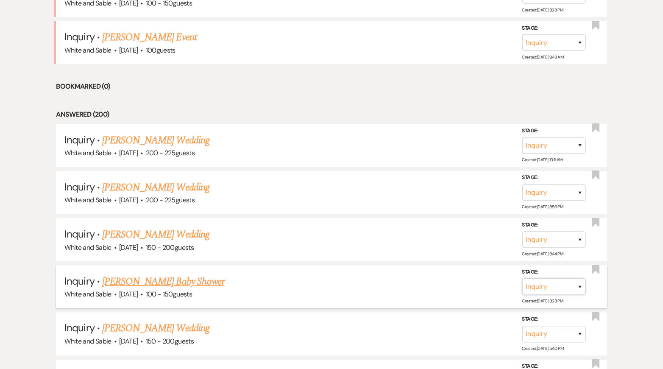
click at [578, 289] on select "Inquiry Follow Up Tour Requested Tour Confirmed Toured Proposal Sent Booked Lost" at bounding box center [554, 286] width 64 height 17
click at [522, 278] on select "Inquiry Follow Up Tour Requested Tour Confirmed Toured Proposal Sent Booked Lost" at bounding box center [554, 286] width 64 height 17
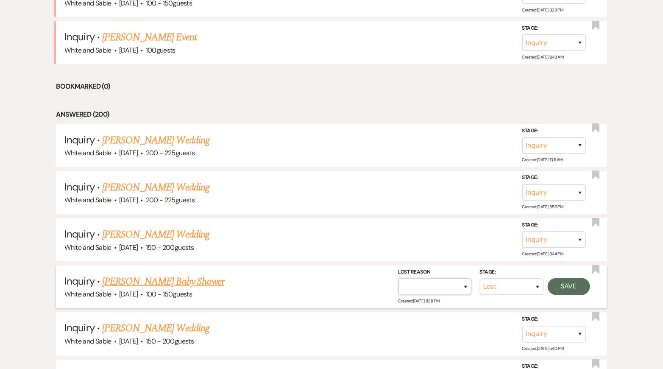
click at [449, 286] on select "Booked Elsewhere Budget Date Unavailable No Response Not a Good Match Capacity …" at bounding box center [434, 286] width 73 height 17
click at [398, 278] on select "Booked Elsewhere Budget Date Unavailable No Response Not a Good Match Capacity …" at bounding box center [434, 286] width 73 height 17
click at [571, 280] on button "Save" at bounding box center [568, 286] width 42 height 17
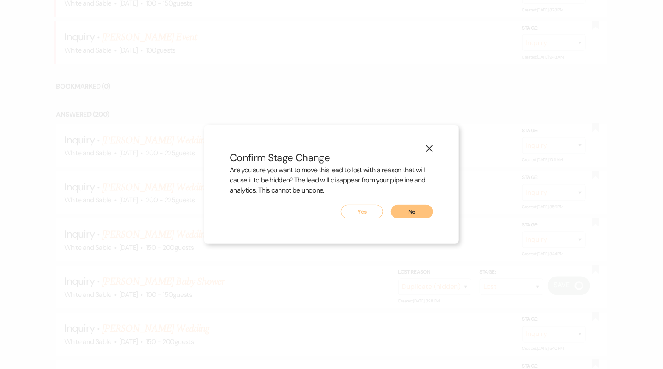
click at [362, 206] on button "Yes" at bounding box center [362, 212] width 42 height 14
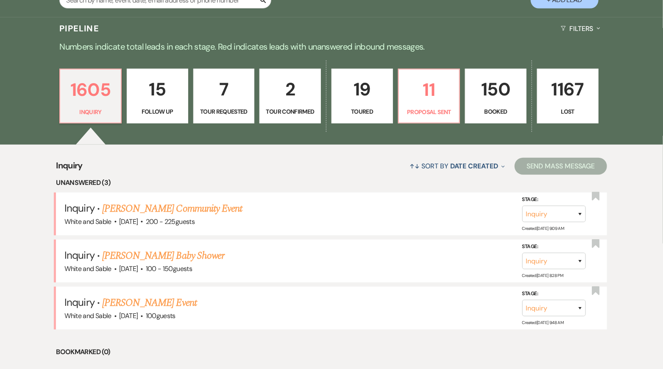
scroll to position [0, 0]
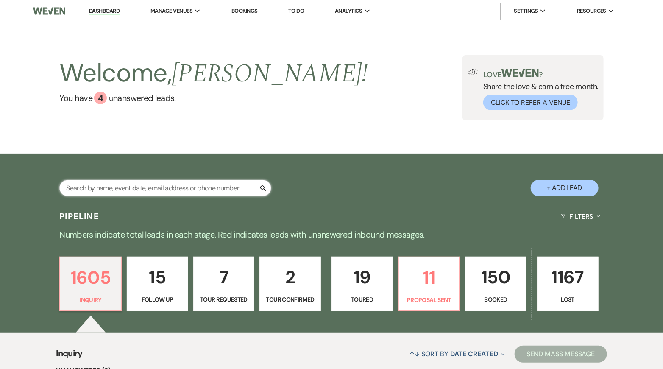
click at [162, 185] on input "text" at bounding box center [165, 188] width 212 height 17
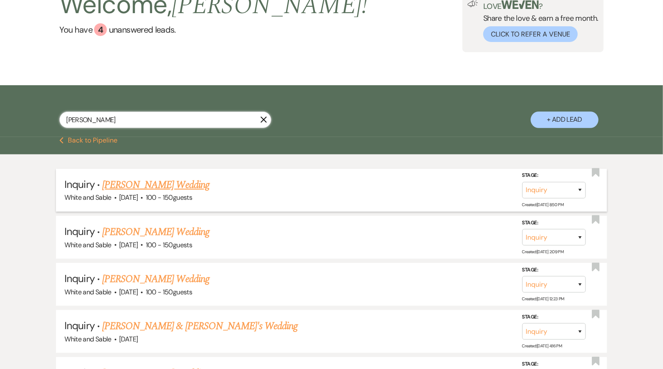
scroll to position [106, 0]
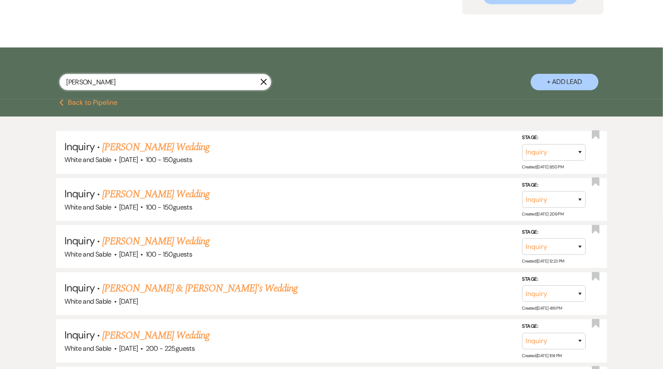
drag, startPoint x: 83, startPoint y: 81, endPoint x: 53, endPoint y: 80, distance: 30.1
click at [53, 80] on div "[PERSON_NAME] X + Add Lead" at bounding box center [331, 74] width 610 height 45
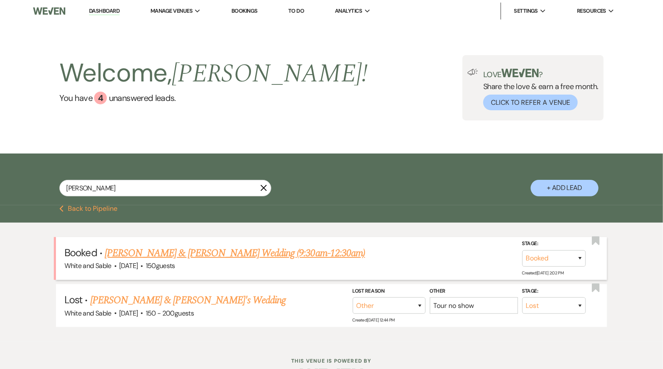
click at [240, 258] on link "[PERSON_NAME] & [PERSON_NAME] Wedding (9:30am-12:30am)" at bounding box center [235, 252] width 260 height 15
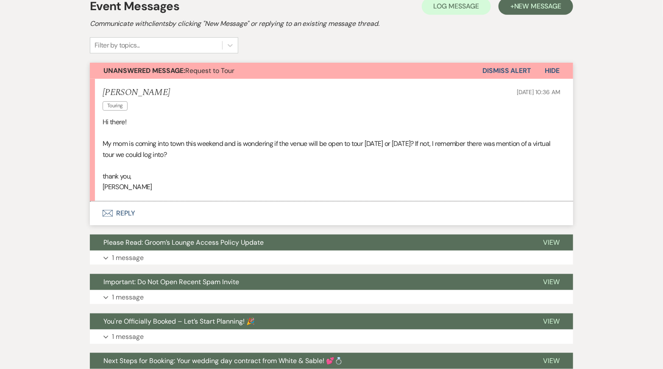
scroll to position [198, 0]
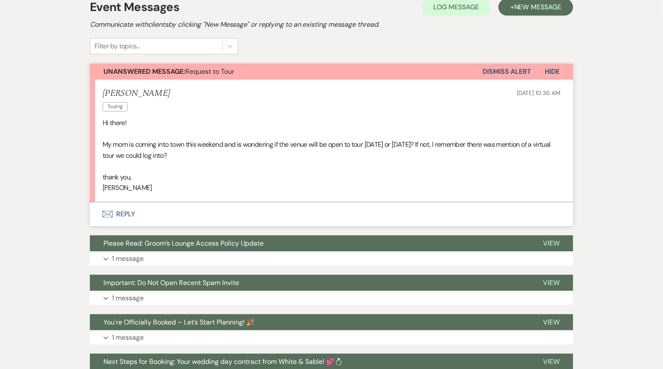
click at [158, 202] on button "Envelope Reply" at bounding box center [331, 214] width 483 height 24
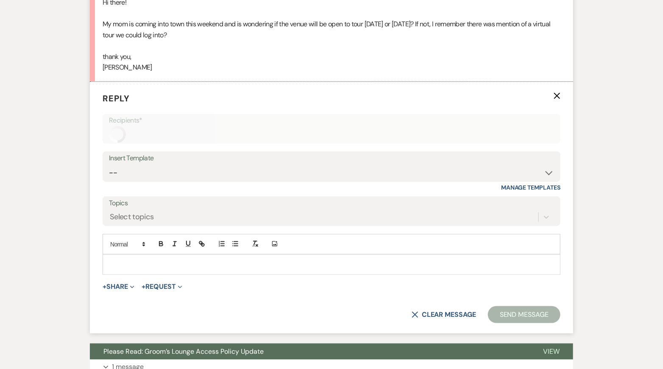
scroll to position [320, 0]
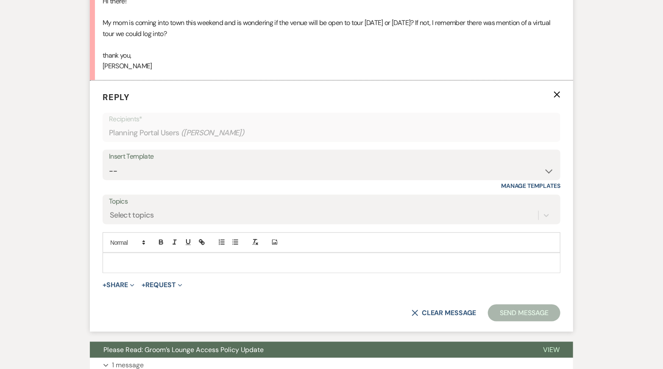
click at [153, 258] on p at bounding box center [331, 262] width 444 height 9
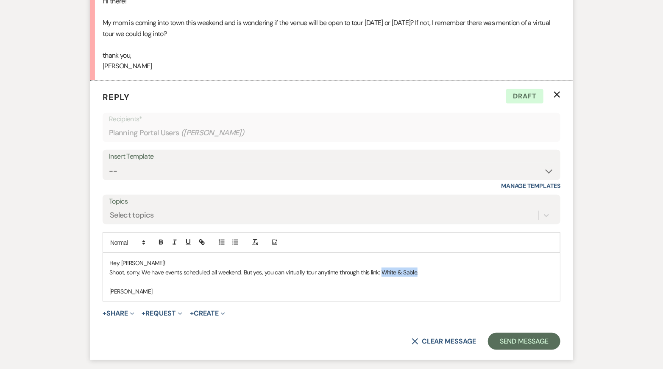
drag, startPoint x: 382, startPoint y: 250, endPoint x: 416, endPoint y: 247, distance: 34.0
click at [416, 267] on p "Shoot, sorry. We have events scheduled all weekend. But yes, you can virtually …" at bounding box center [331, 271] width 444 height 9
click at [202, 238] on icon "button" at bounding box center [202, 242] width 8 height 8
paste input "[URL][DOMAIN_NAME]"
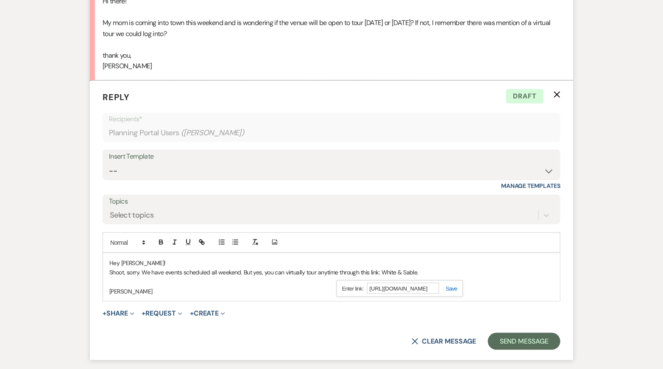
click at [449, 285] on link at bounding box center [448, 288] width 18 height 6
click at [439, 286] on p "[PERSON_NAME]" at bounding box center [331, 290] width 444 height 9
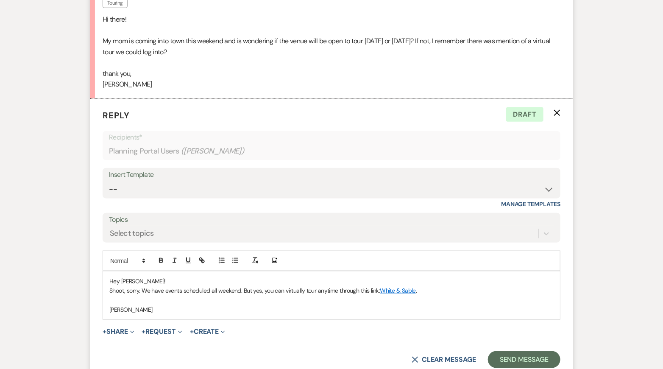
scroll to position [300, 0]
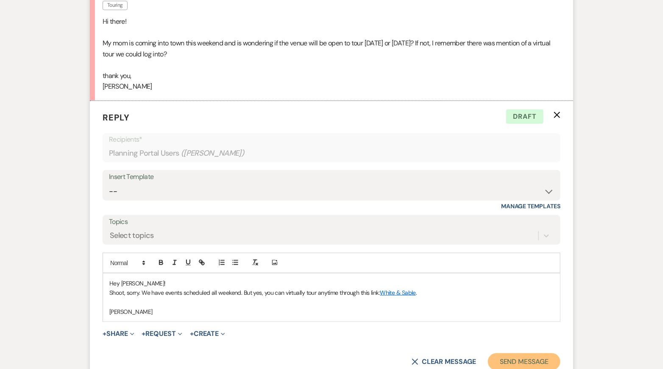
click at [506, 353] on button "Send Message" at bounding box center [524, 361] width 72 height 17
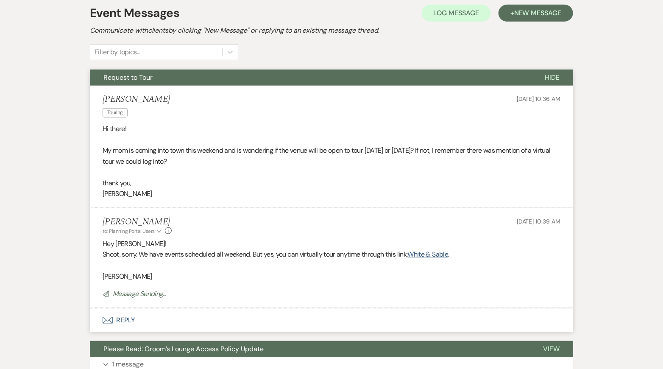
scroll to position [0, 0]
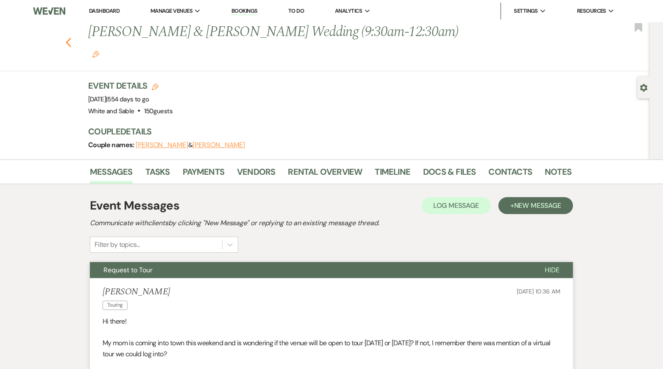
click at [67, 38] on use "button" at bounding box center [69, 42] width 6 height 9
